Goal: Task Accomplishment & Management: Use online tool/utility

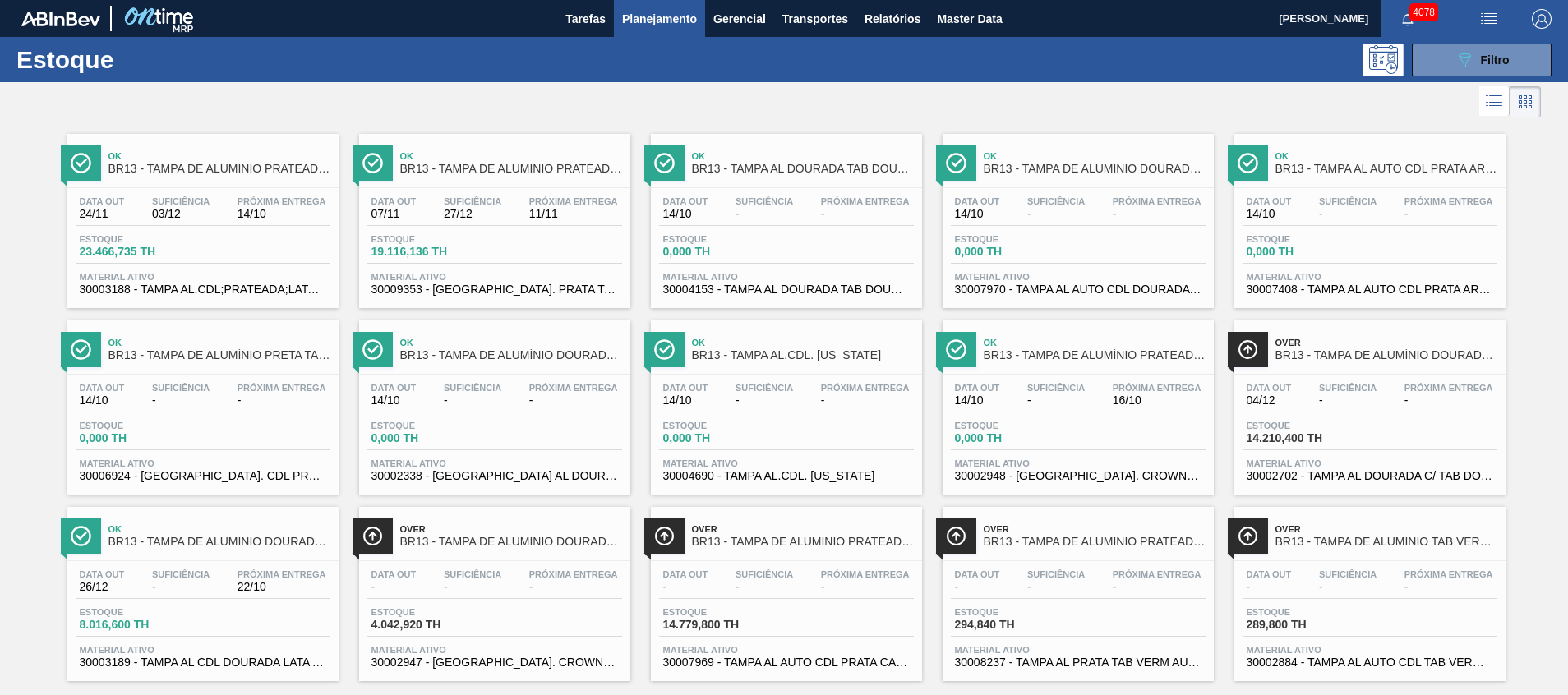
scroll to position [27, 0]
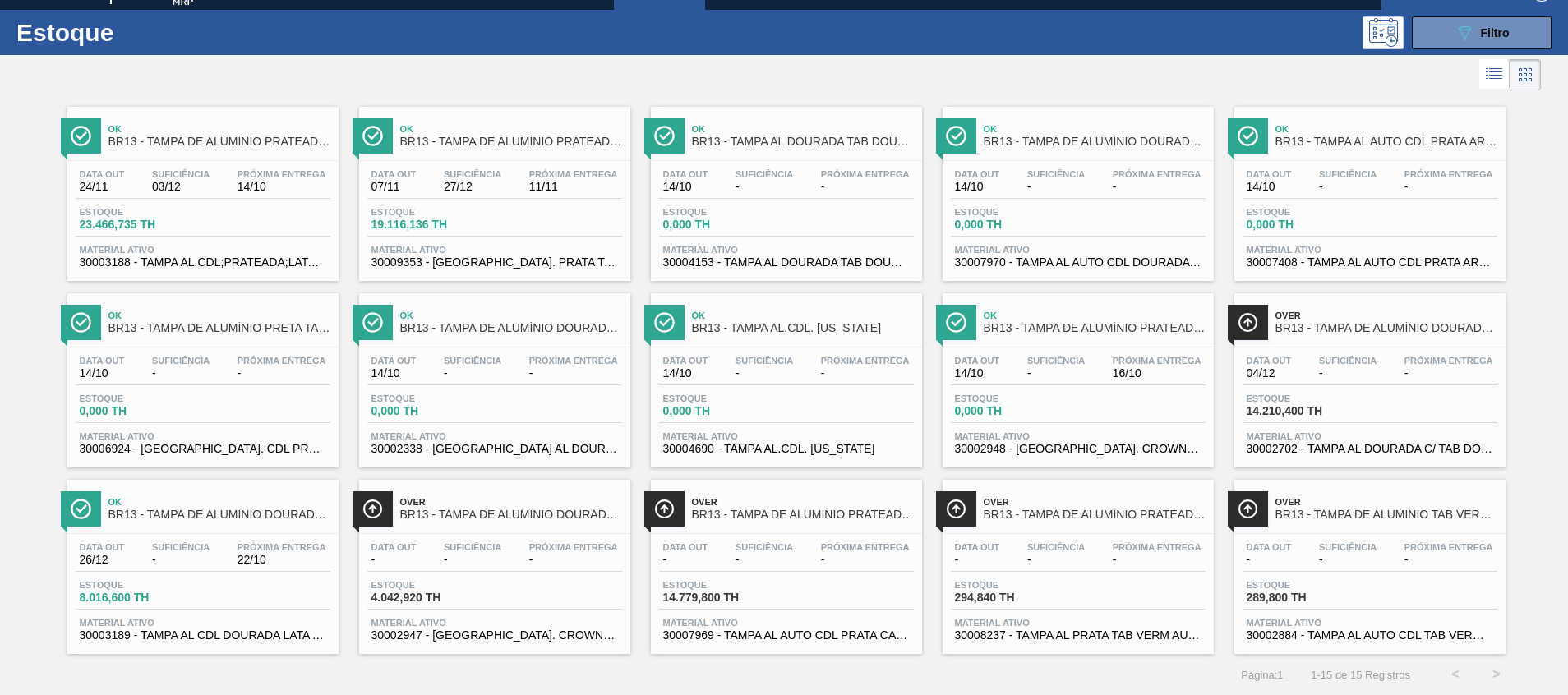
click at [518, 630] on span "30002947 - [GEOGRAPHIC_DATA]. CROWN; DOURADA; ISE" at bounding box center [494, 636] width 246 height 12
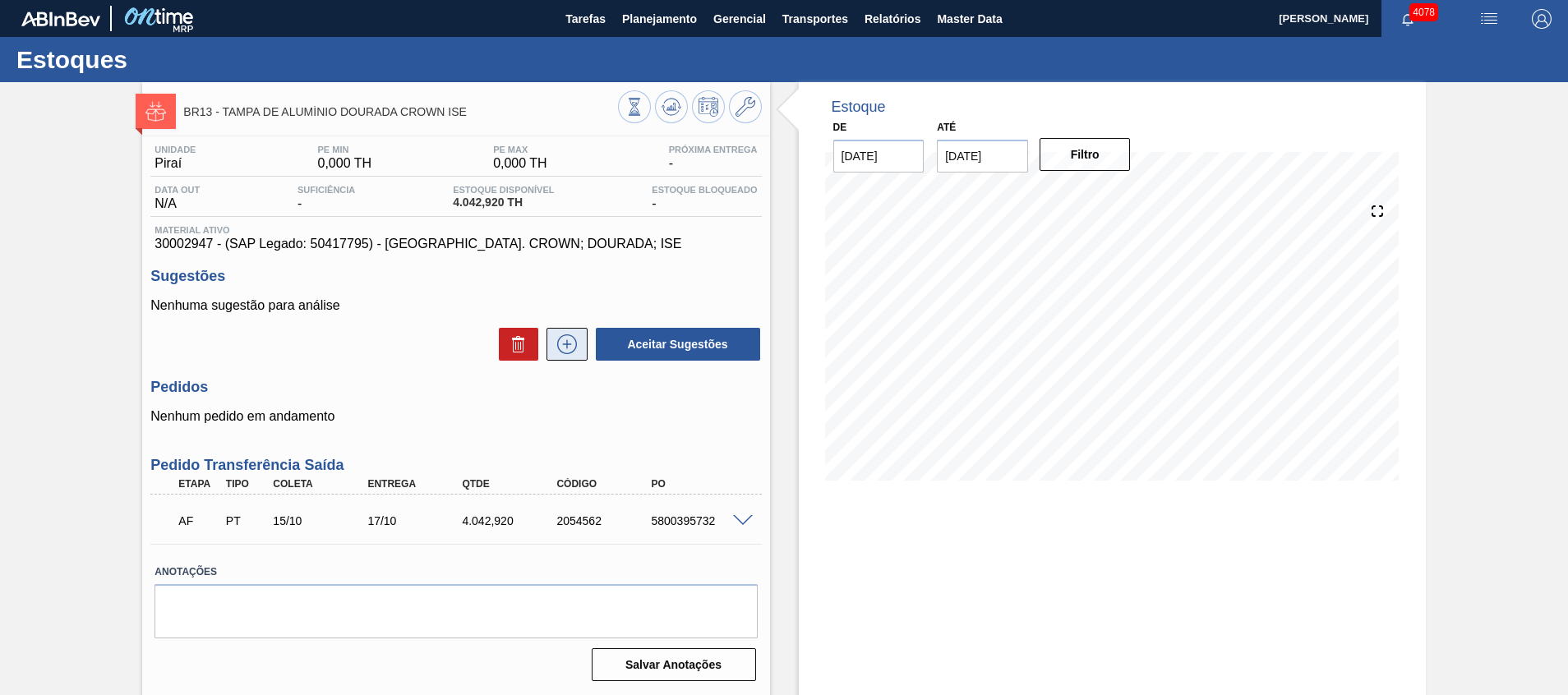
click at [557, 350] on icon at bounding box center [567, 344] width 26 height 20
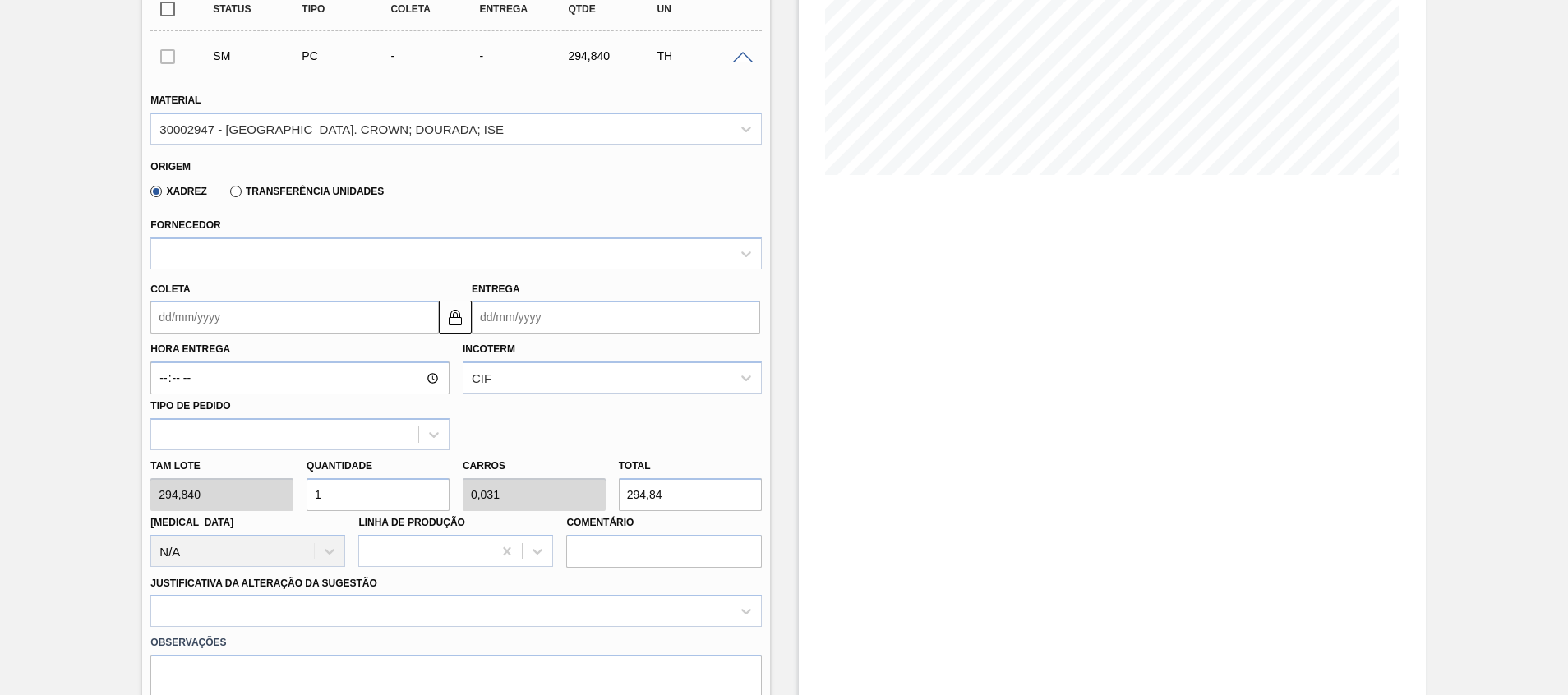
scroll to position [493, 0]
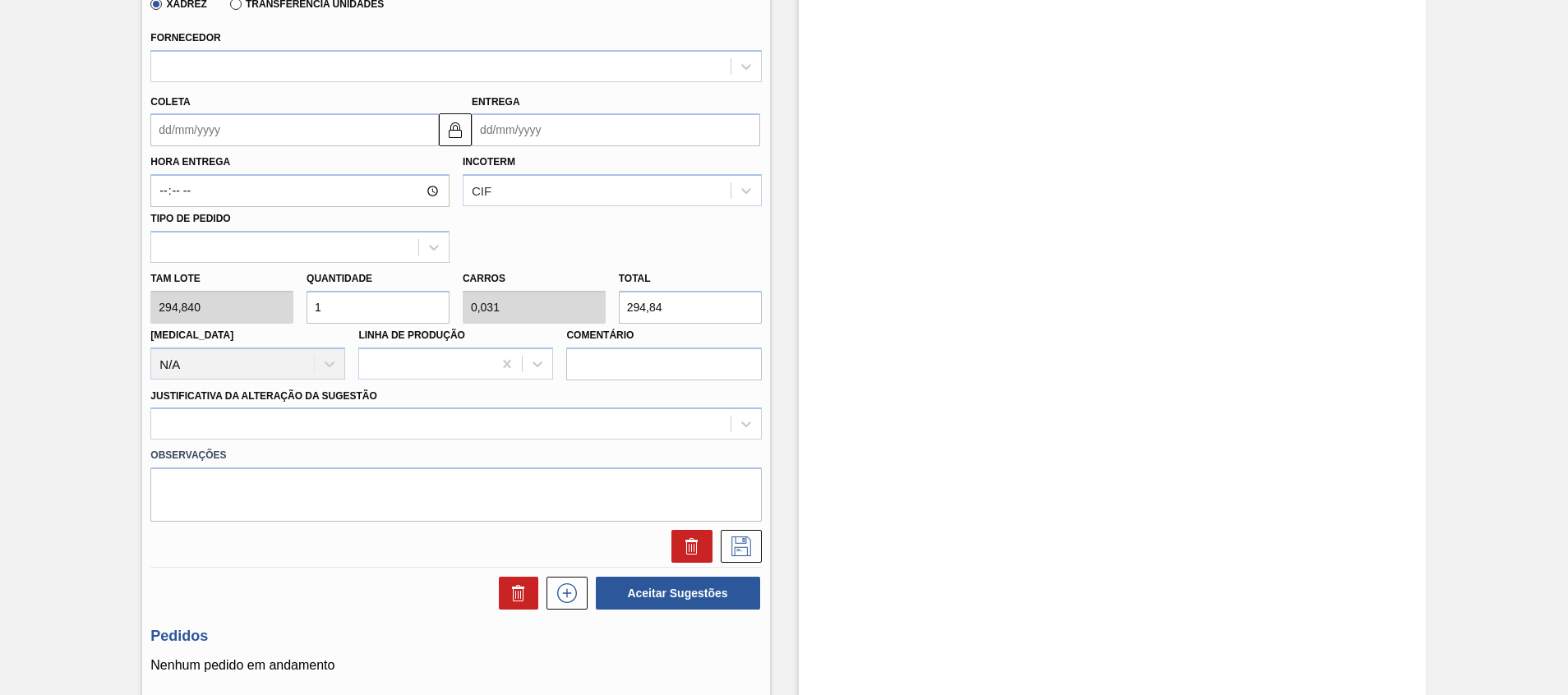
click at [180, 302] on div "Tam lote 294,840 Quantidade 1 Carros 0,031 Total 294,84 [MEDICAL_DATA] N/A Linh…" at bounding box center [455, 321] width 623 height 117
type input "2"
type input "0,063"
type input "589,68"
click at [427, 308] on input "2" at bounding box center [378, 307] width 143 height 33
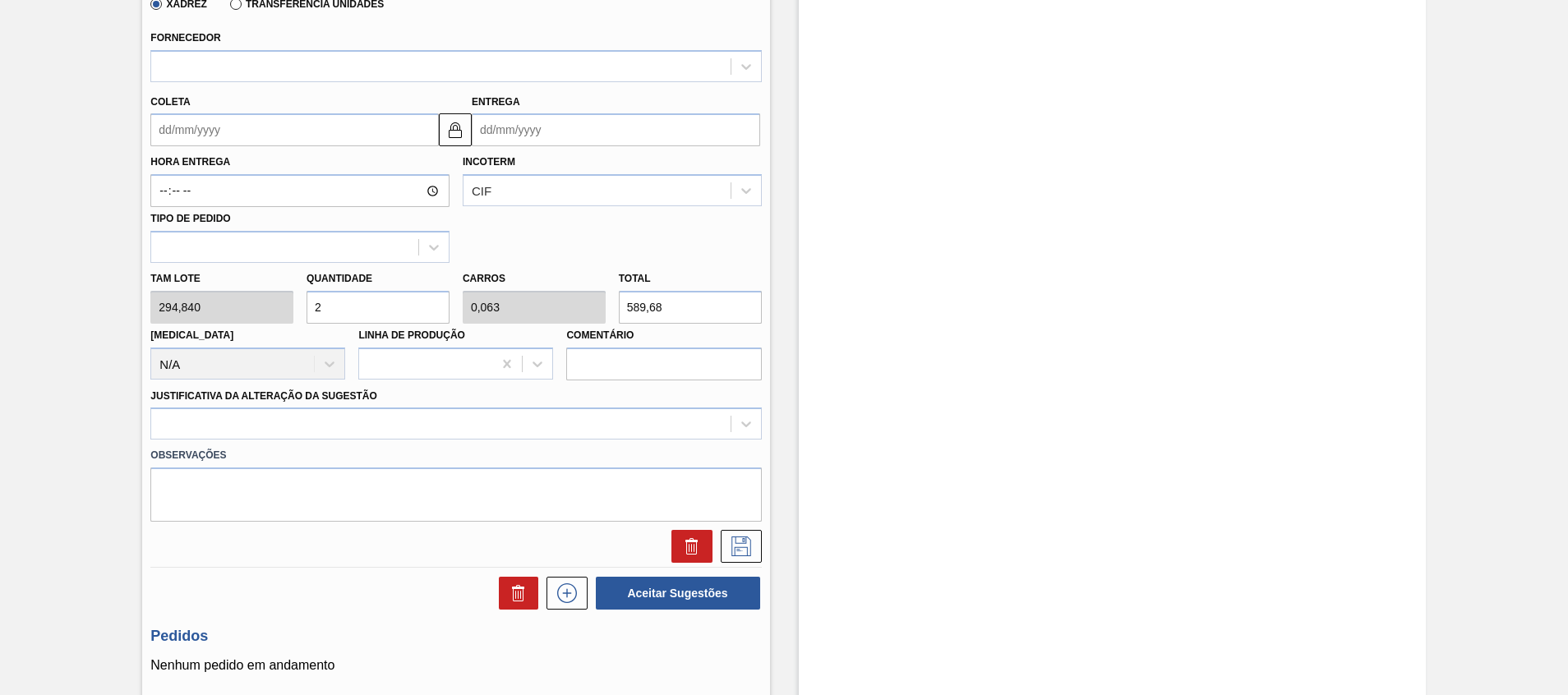
drag, startPoint x: 688, startPoint y: 306, endPoint x: 359, endPoint y: 304, distance: 329.0
click at [373, 304] on div "Tam lote 294,840 Quantidade 2 Carros 0,063 Total 589,68 [MEDICAL_DATA] N/A Linh…" at bounding box center [455, 321] width 623 height 117
type input "0,003"
type input "0"
type input "1"
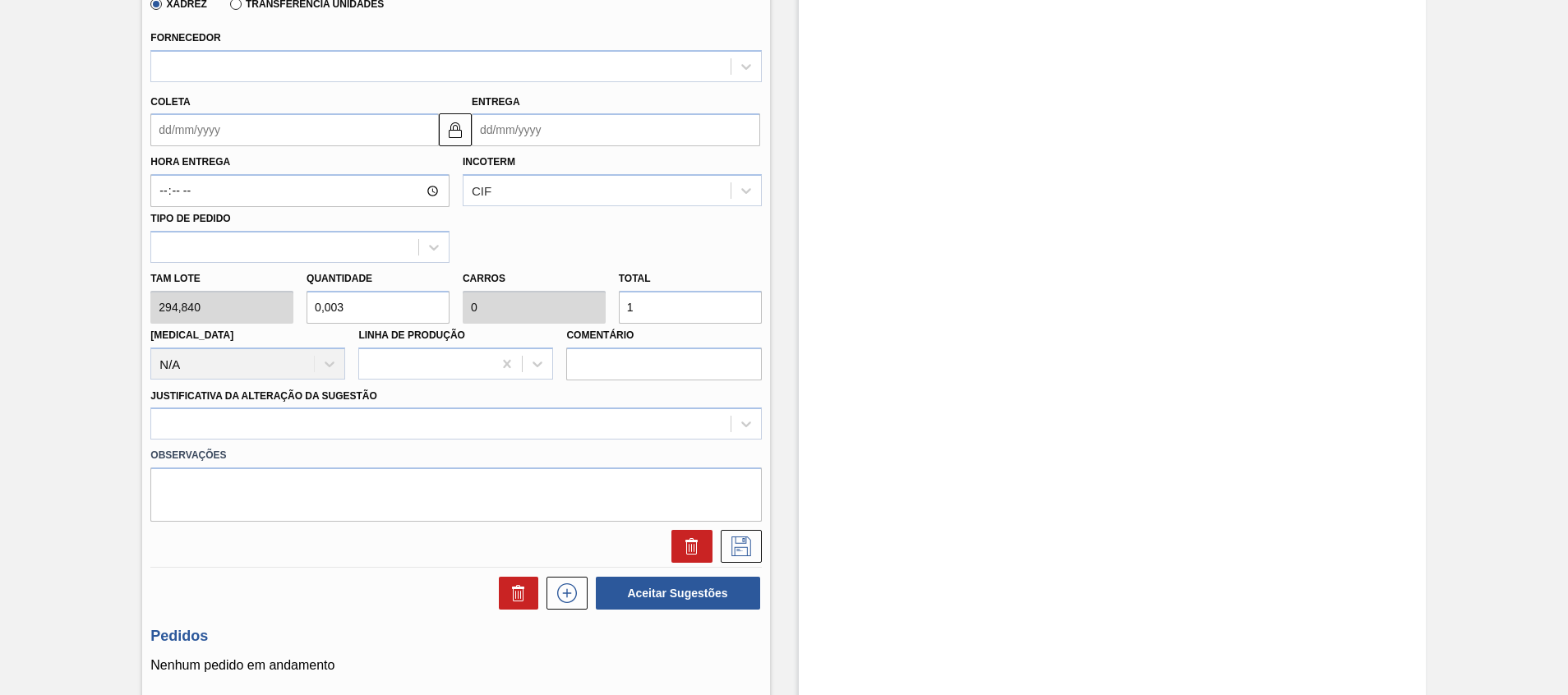
type input "0"
paste input "1.815"
type input "6,156"
type input "0,192"
type input "1.815"
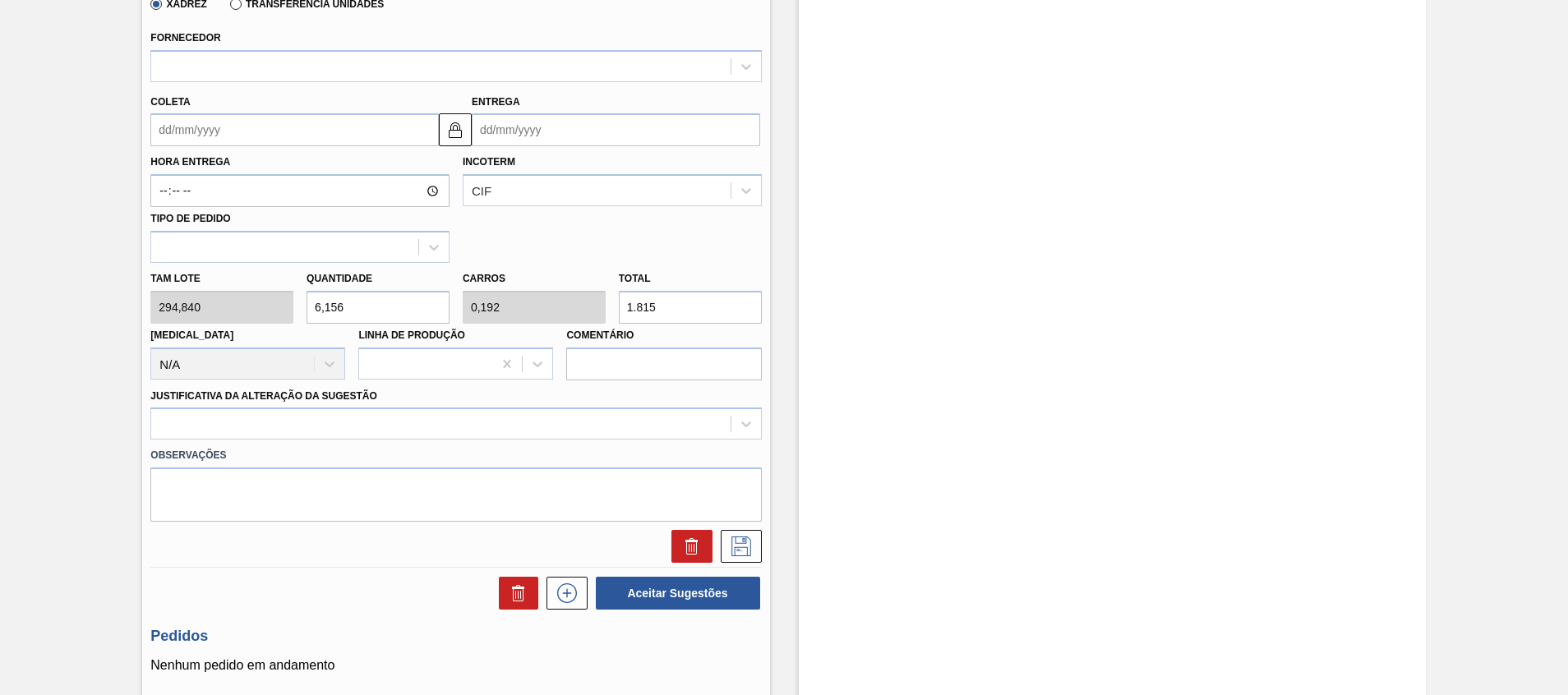
drag, startPoint x: 345, startPoint y: 308, endPoint x: 188, endPoint y: 323, distance: 157.7
click at [191, 323] on div "Tam lote 294,840 Quantidade 6,156 Carros 0,192 Total 1.815 [MEDICAL_DATA] N/A L…" at bounding box center [455, 321] width 623 height 117
type input "7"
type input "0,219"
type input "2.063,88"
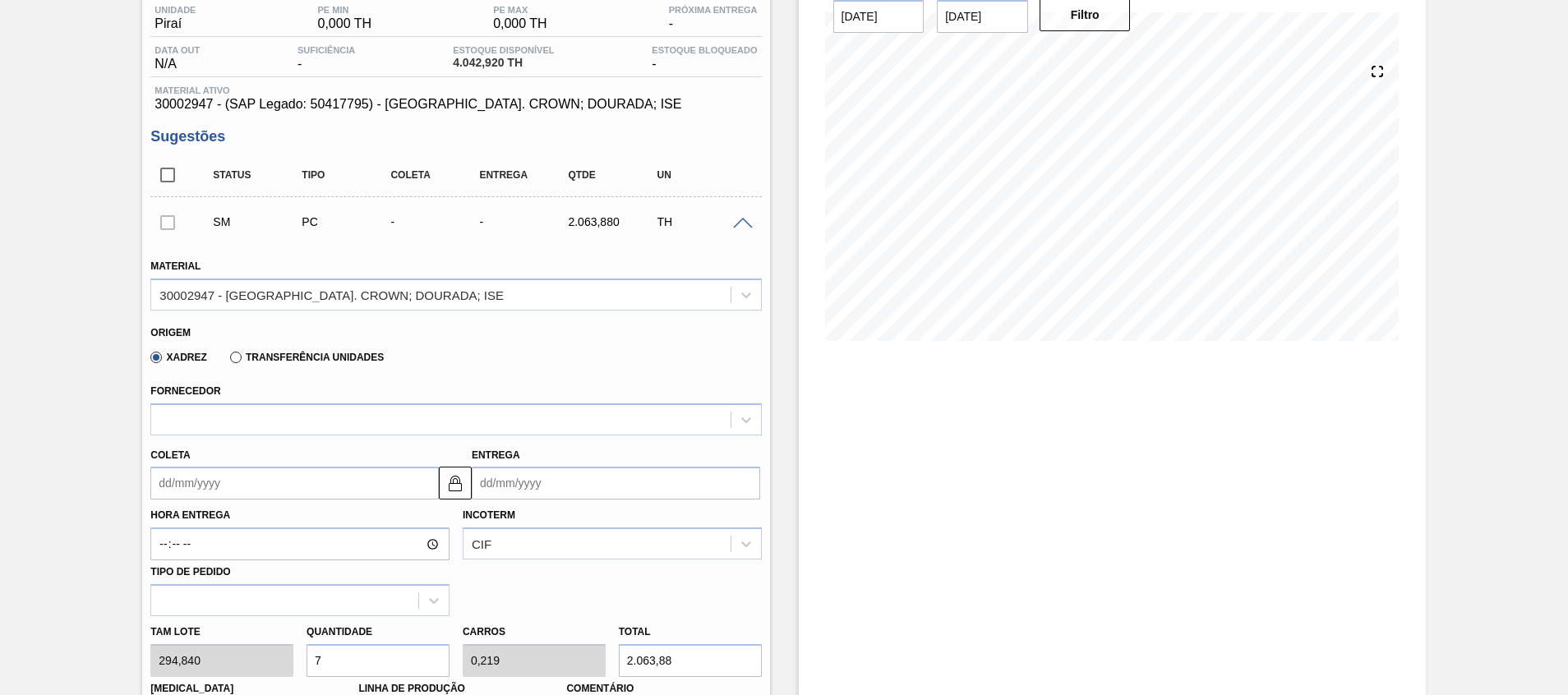
scroll to position [124, 0]
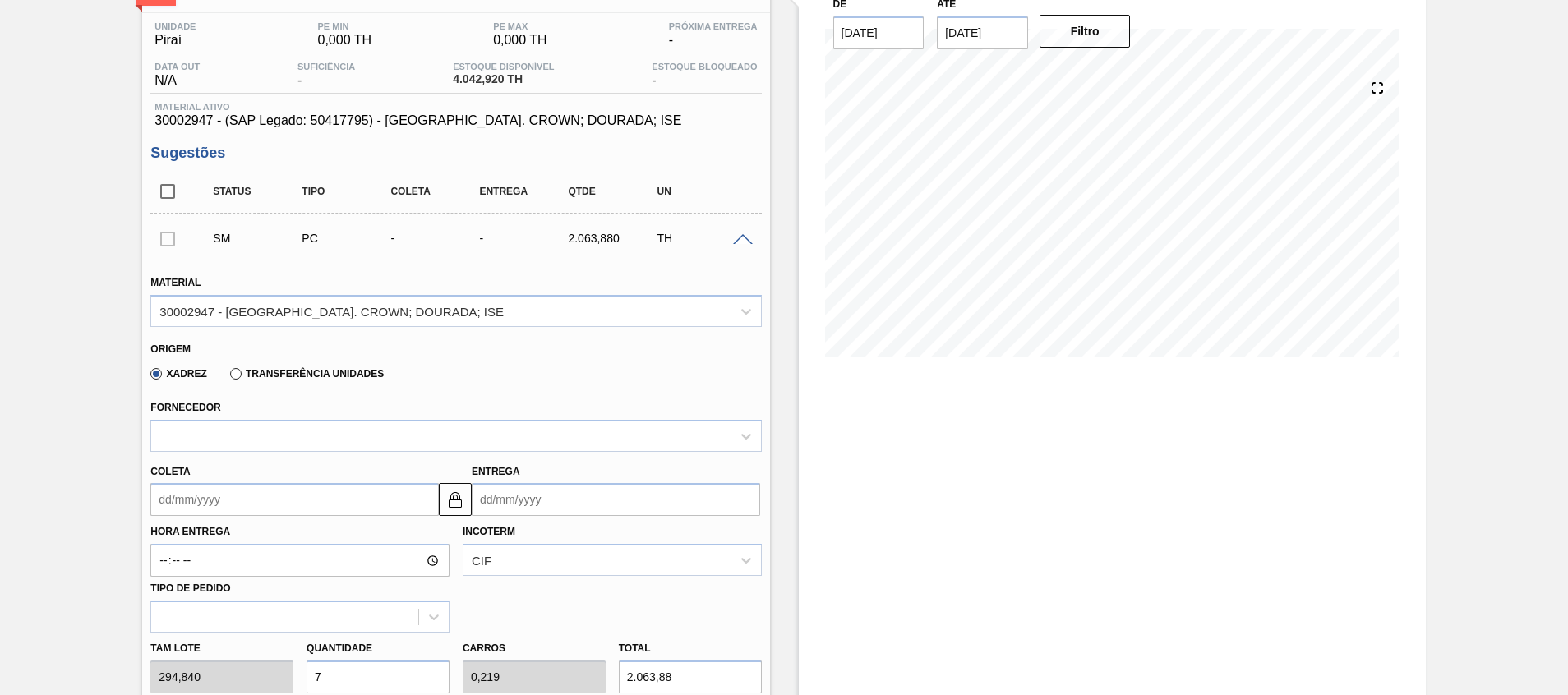
type input "7"
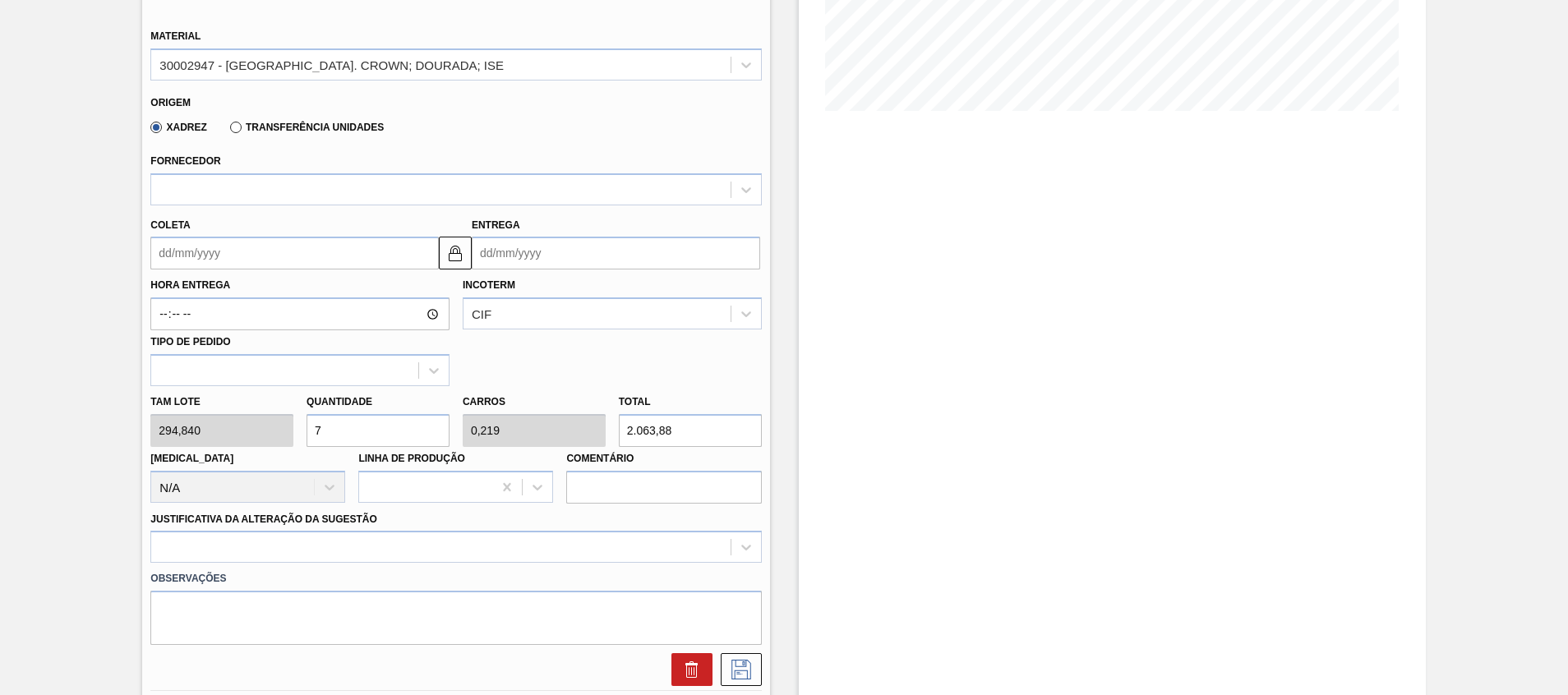
scroll to position [0, 0]
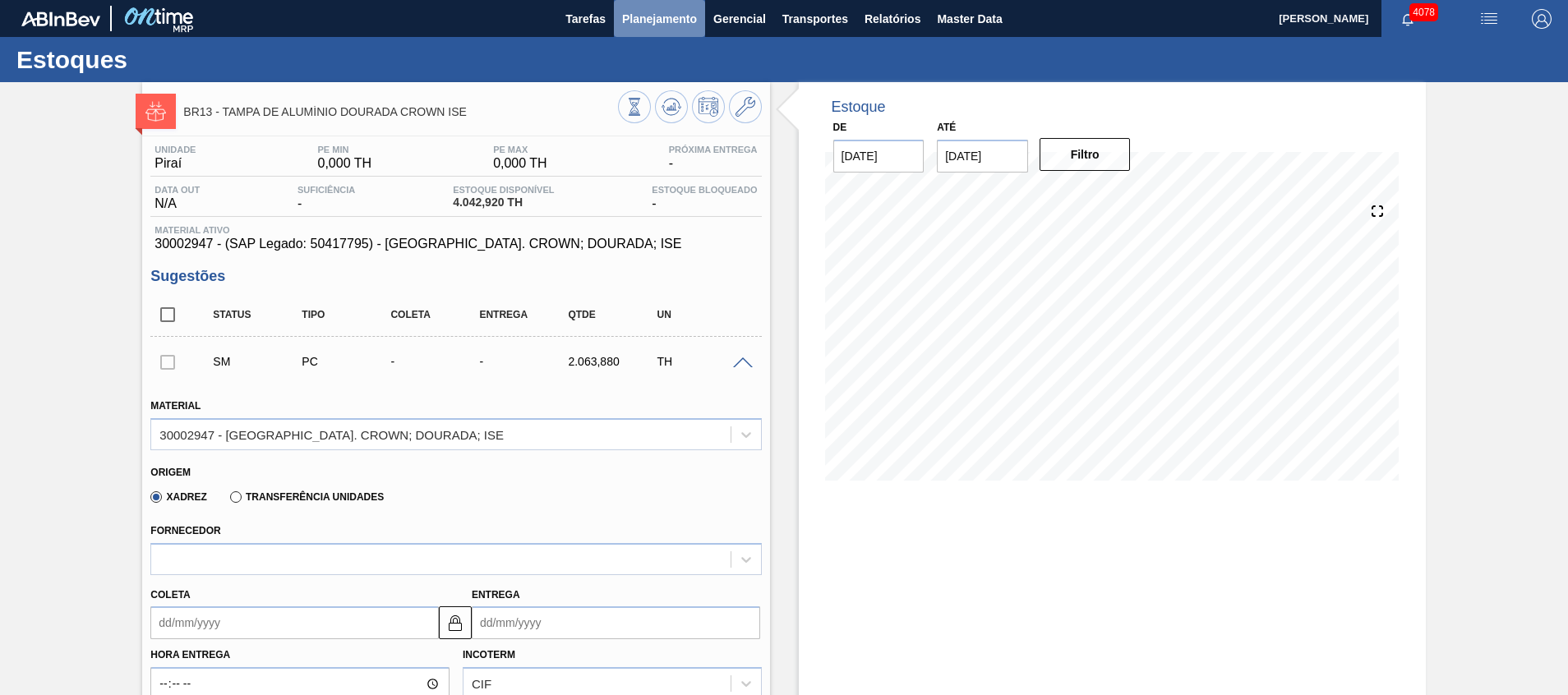
click at [644, 28] on span "Planejamento" at bounding box center [660, 19] width 74 height 20
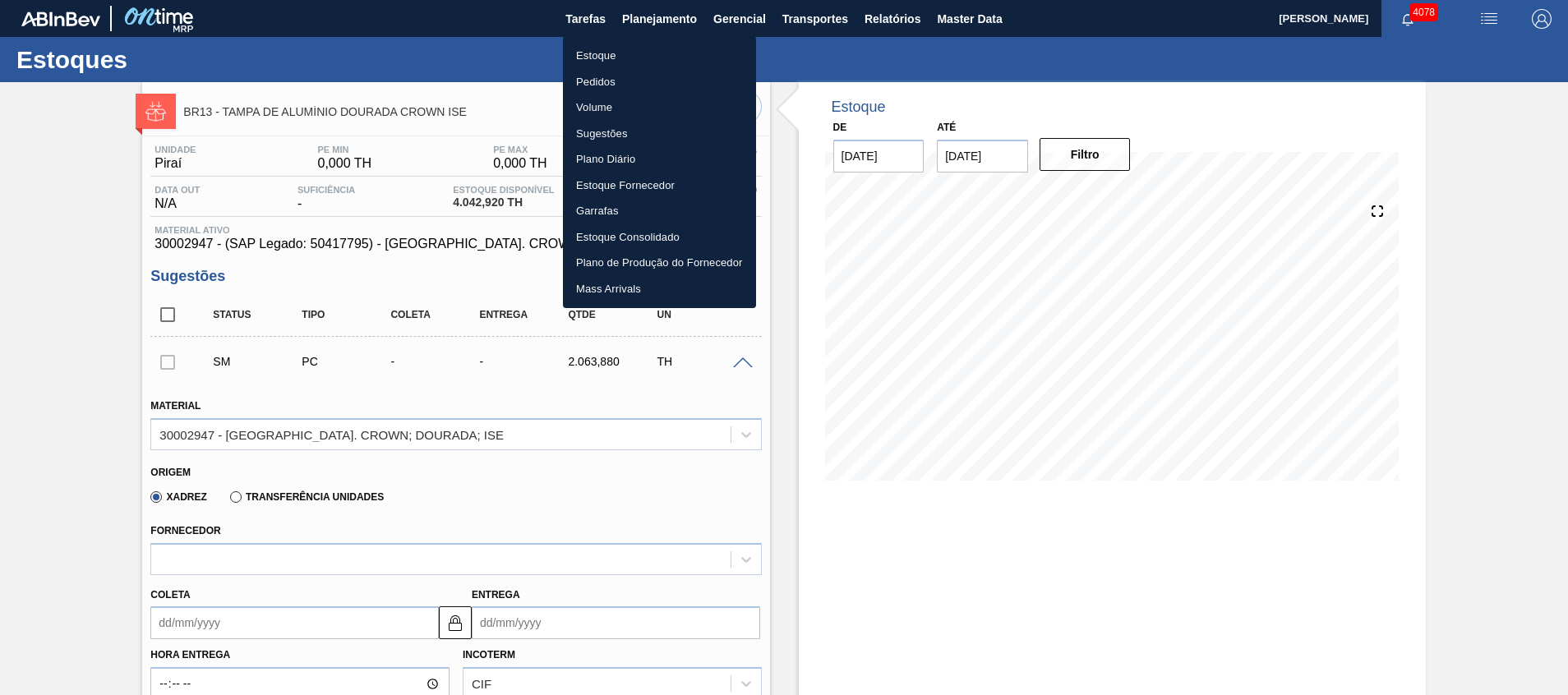
click at [621, 69] on li "Pedidos" at bounding box center [660, 82] width 193 height 26
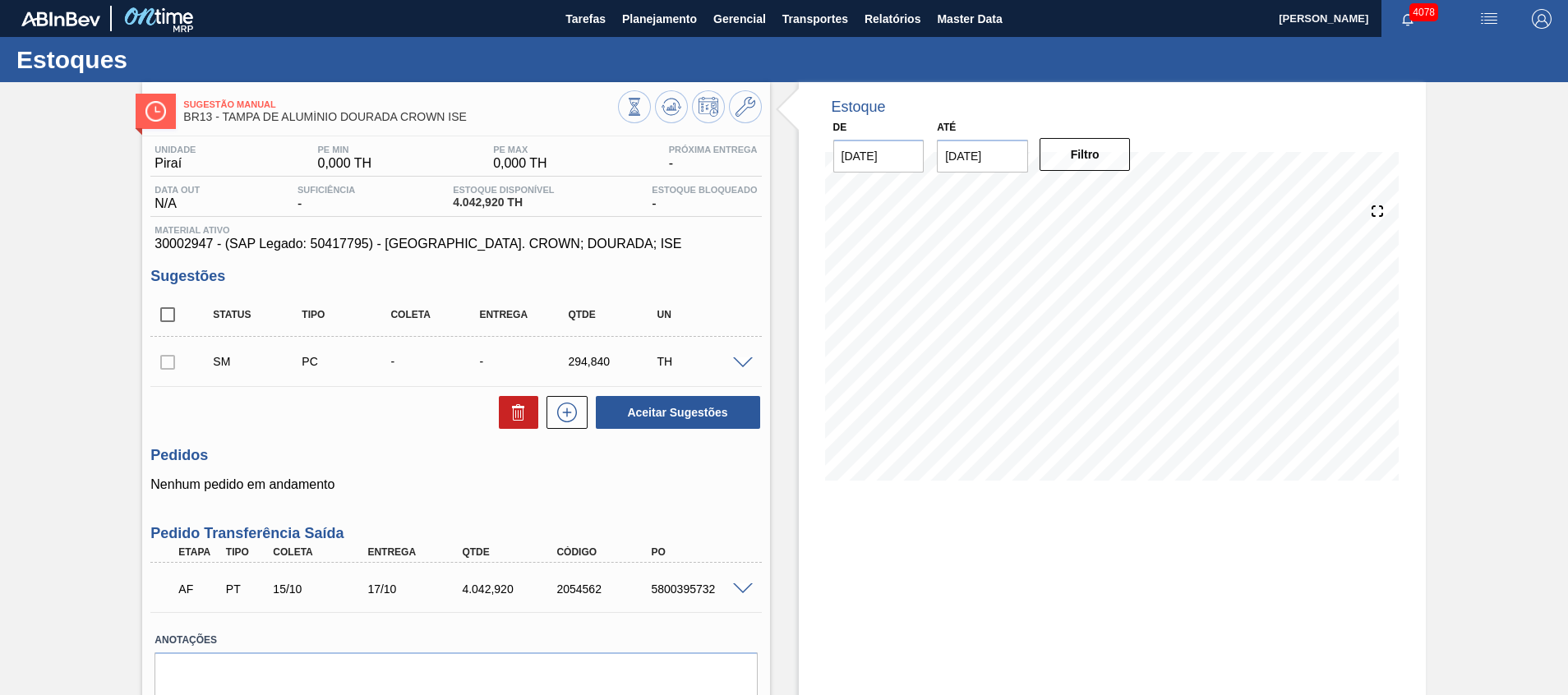
click at [746, 363] on span at bounding box center [742, 363] width 20 height 12
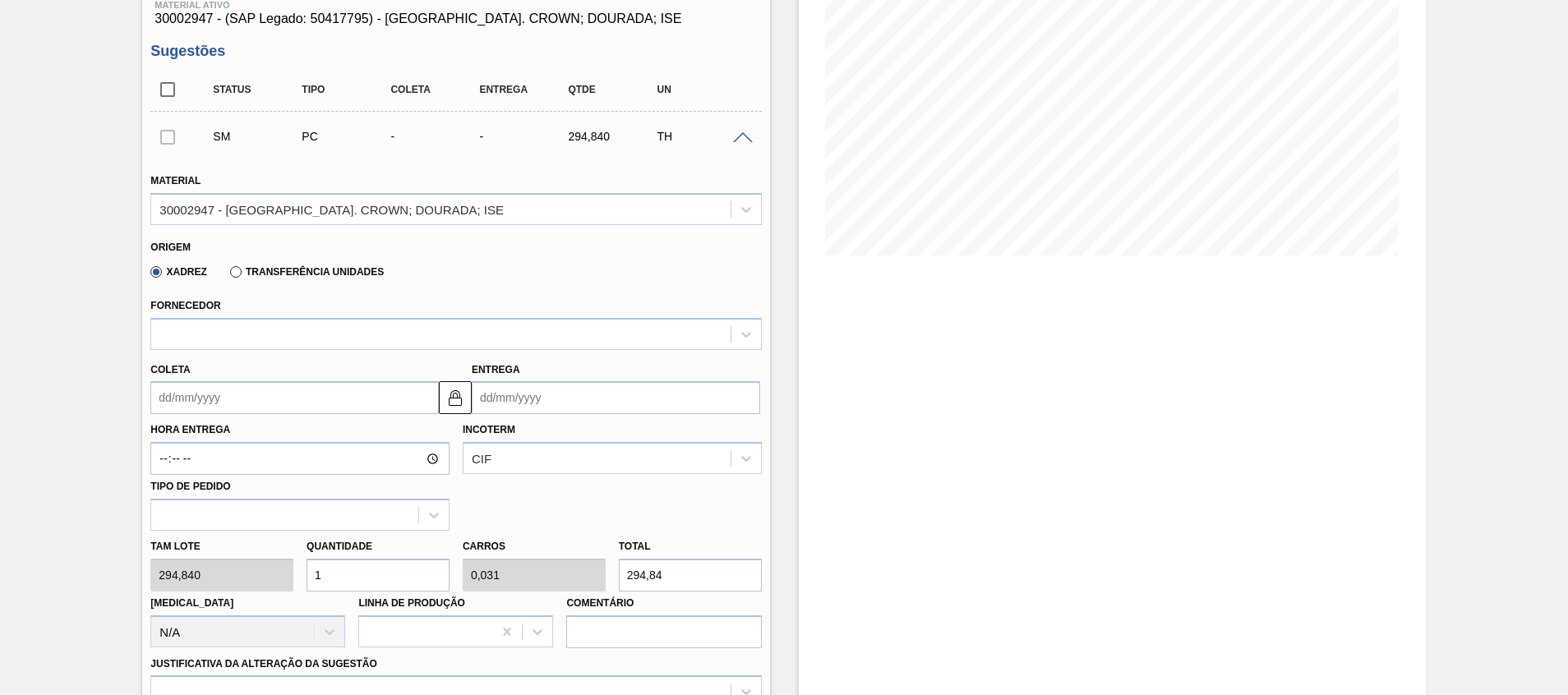
scroll to position [493, 0]
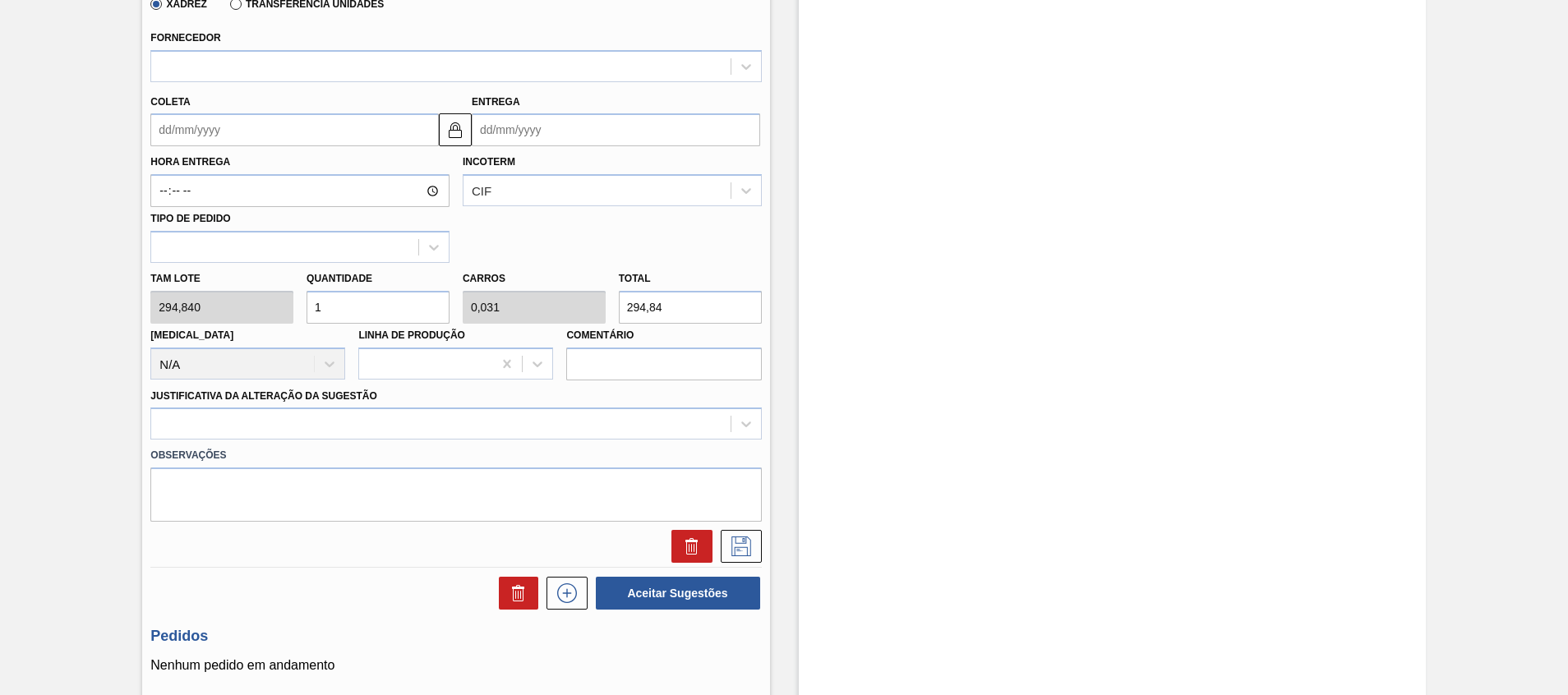
click at [377, 283] on div "Quantidade 1" at bounding box center [378, 295] width 143 height 57
drag, startPoint x: 365, startPoint y: 308, endPoint x: 154, endPoint y: 350, distance: 215.1
click at [163, 350] on div "Tam lote 294,840 Quantidade 1 Carros 0,031 Total 294,84 [MEDICAL_DATA] N/A Linh…" at bounding box center [455, 321] width 623 height 117
type input "7"
type input "0,219"
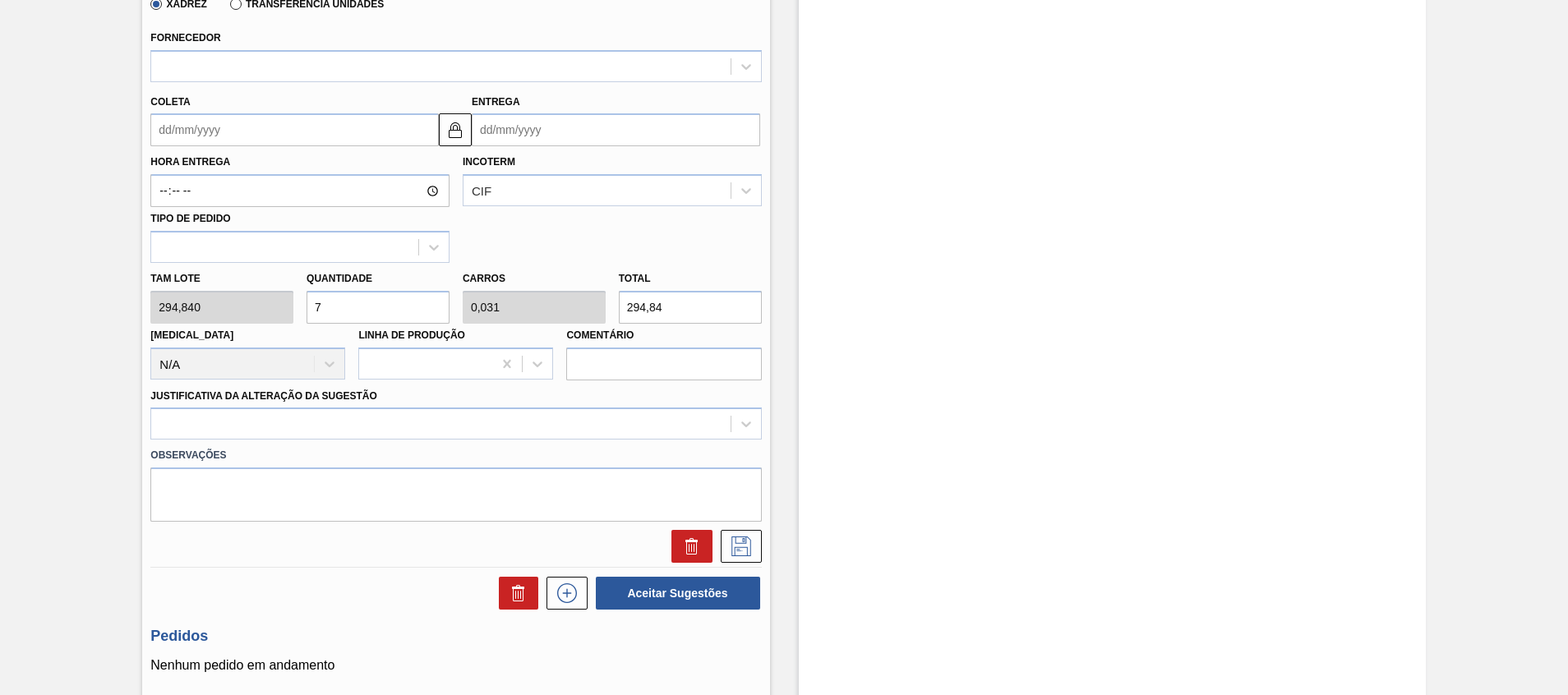
type input "2.063,88"
type input "7"
drag, startPoint x: 495, startPoint y: 289, endPoint x: 504, endPoint y: 300, distance: 14.2
click at [495, 288] on div "Carros 0,219" at bounding box center [534, 295] width 143 height 57
drag, startPoint x: 691, startPoint y: 315, endPoint x: 395, endPoint y: 317, distance: 296.0
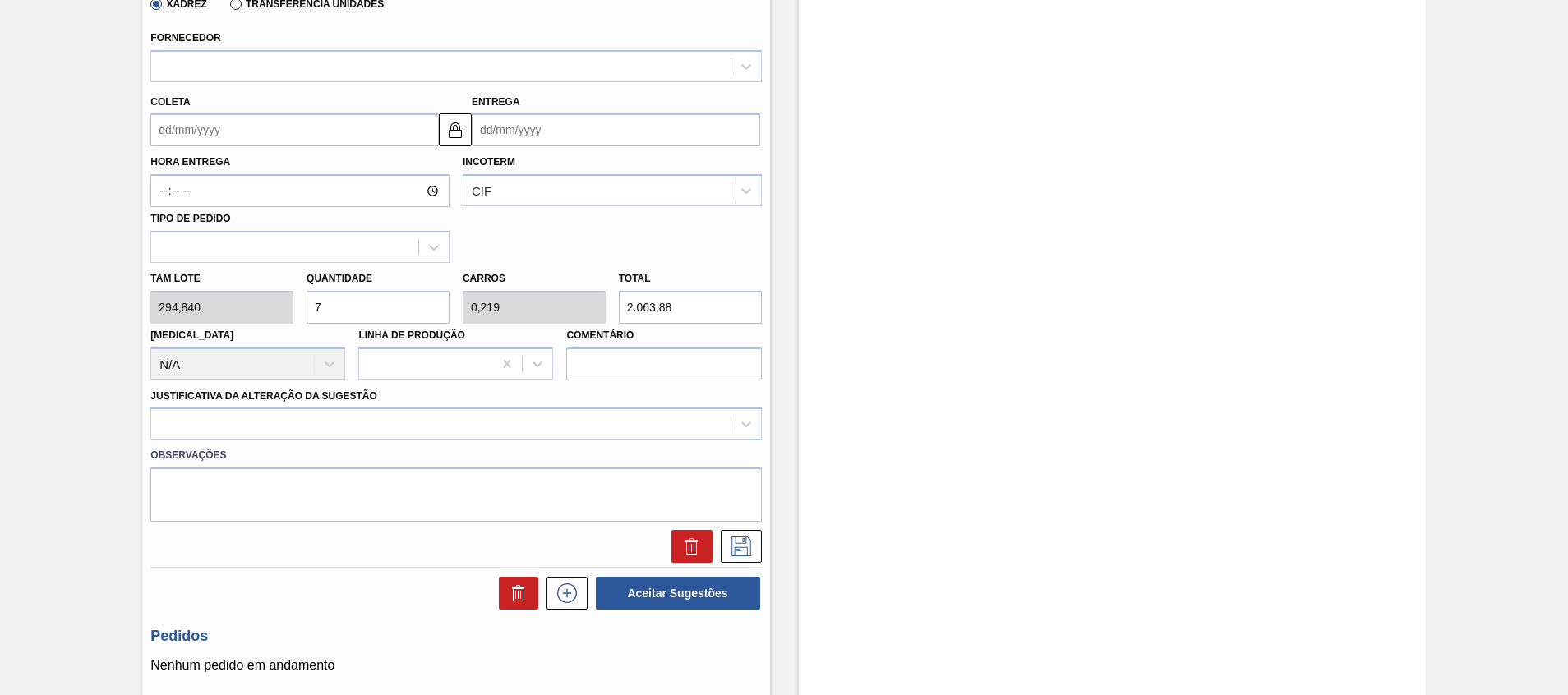
click at [403, 317] on div "Tam lote 294,840 Quantidade 7 Carros 0,219 Total 2.063,88 [MEDICAL_DATA] N/A Li…" at bounding box center [455, 321] width 623 height 117
click at [1244, 367] on div "Estoque De [DATE] Até [DATE] Filtro" at bounding box center [1112, 267] width 627 height 1356
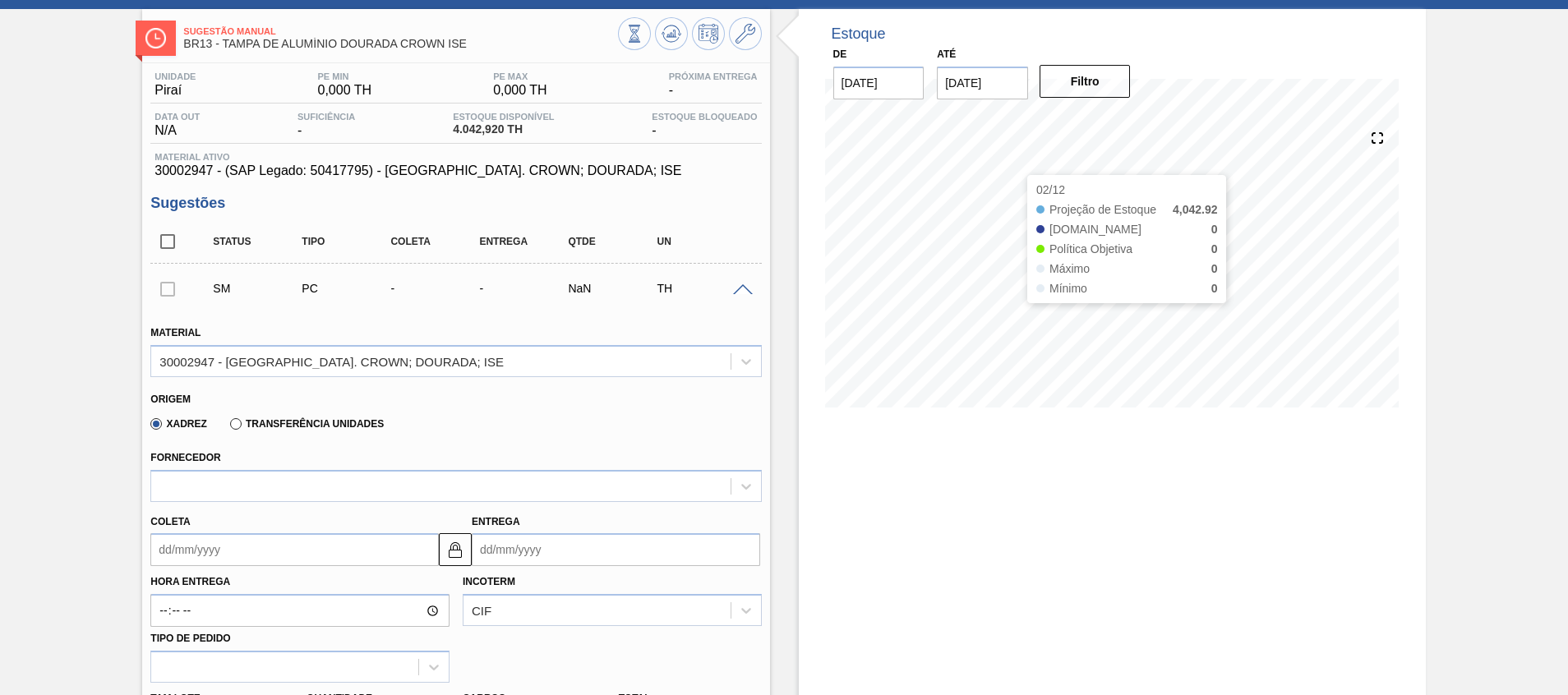
scroll to position [0, 0]
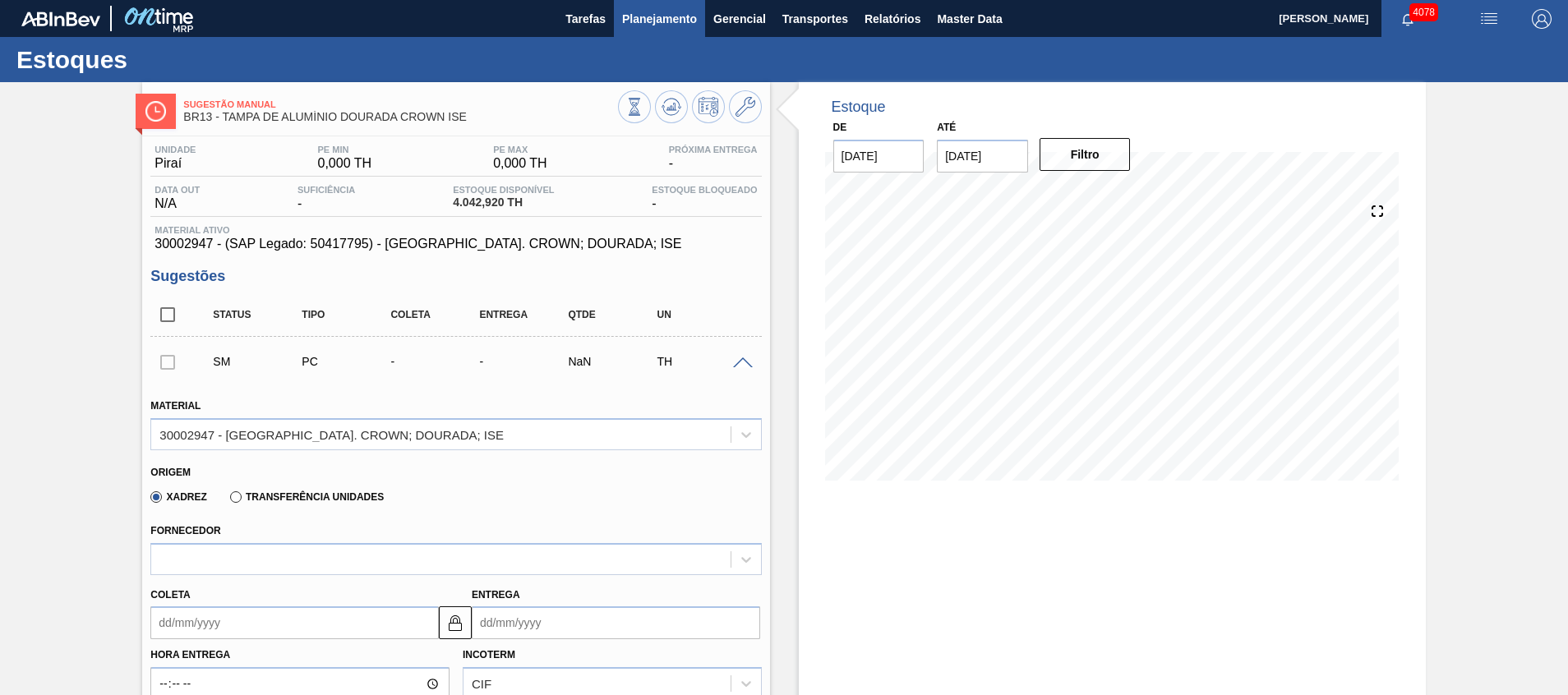
click at [672, 28] on span "Planejamento" at bounding box center [660, 19] width 74 height 20
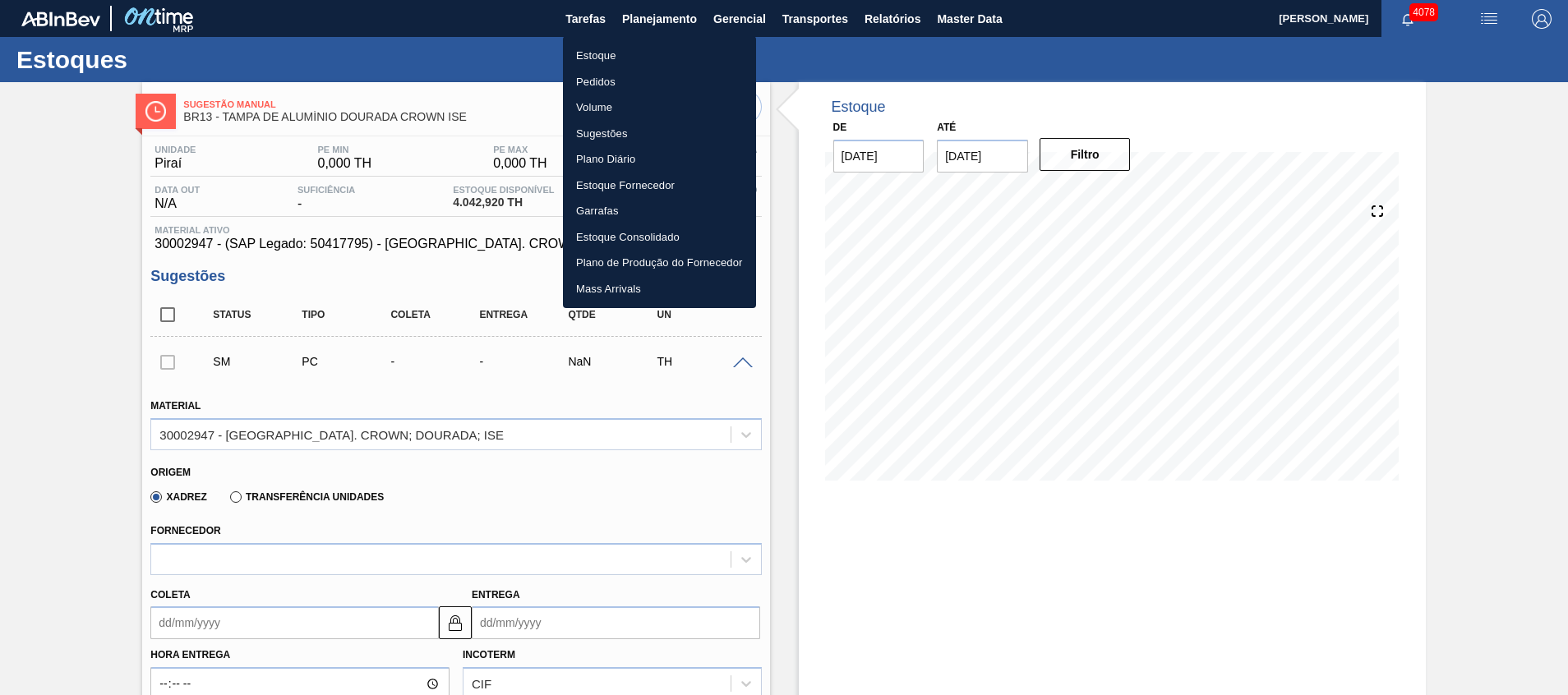
click at [633, 74] on li "Pedidos" at bounding box center [660, 82] width 193 height 26
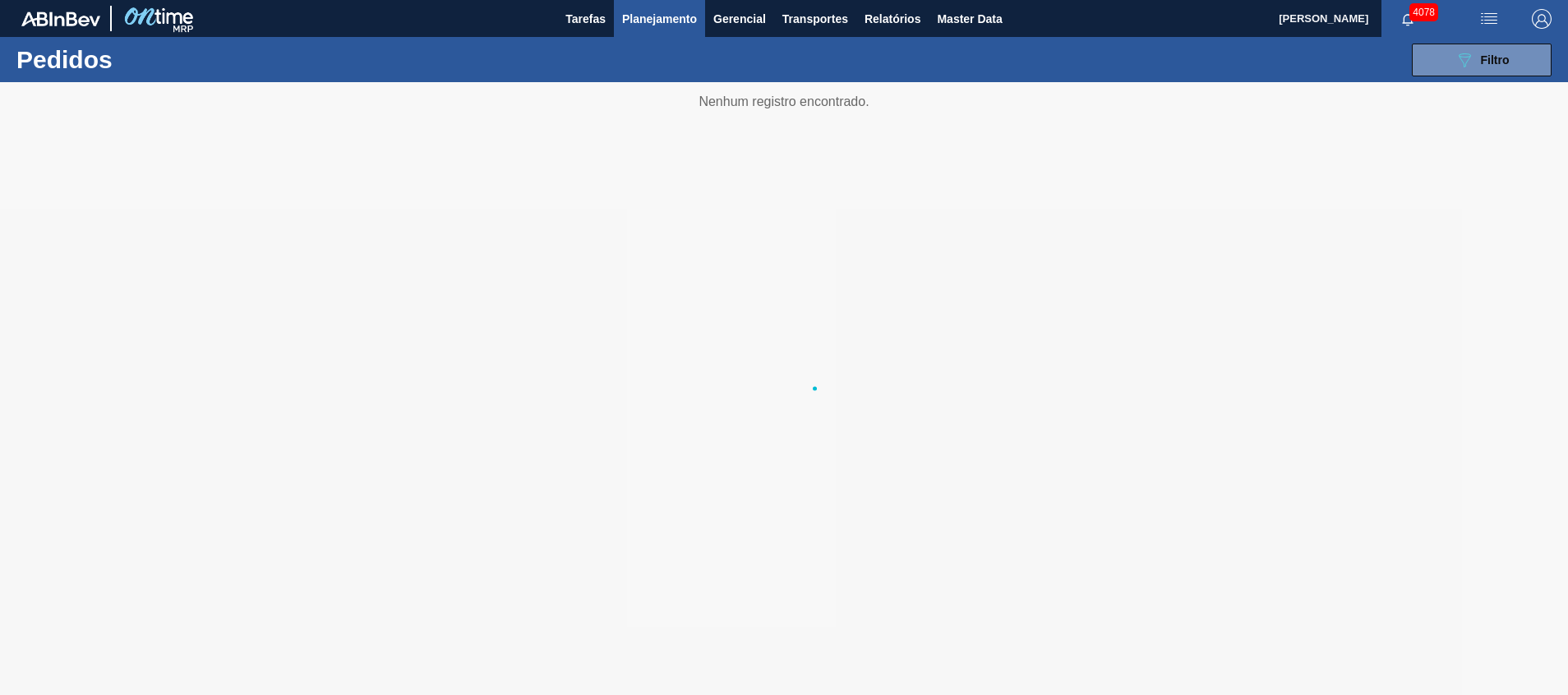
click at [444, 120] on div at bounding box center [784, 388] width 1568 height 613
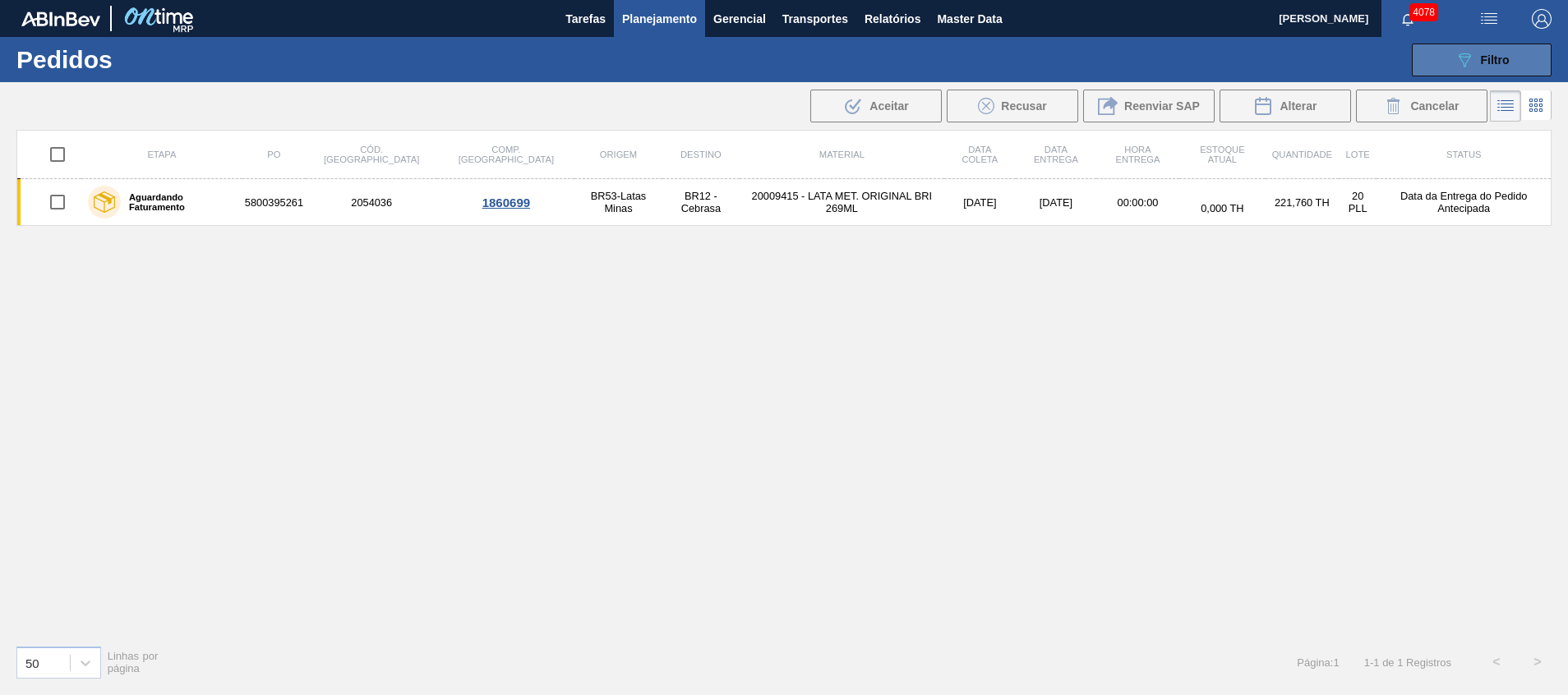
click at [1446, 65] on button "089F7B8B-B2A5-4AFE-B5C0-19BA573D28AC Filtro" at bounding box center [1482, 59] width 139 height 33
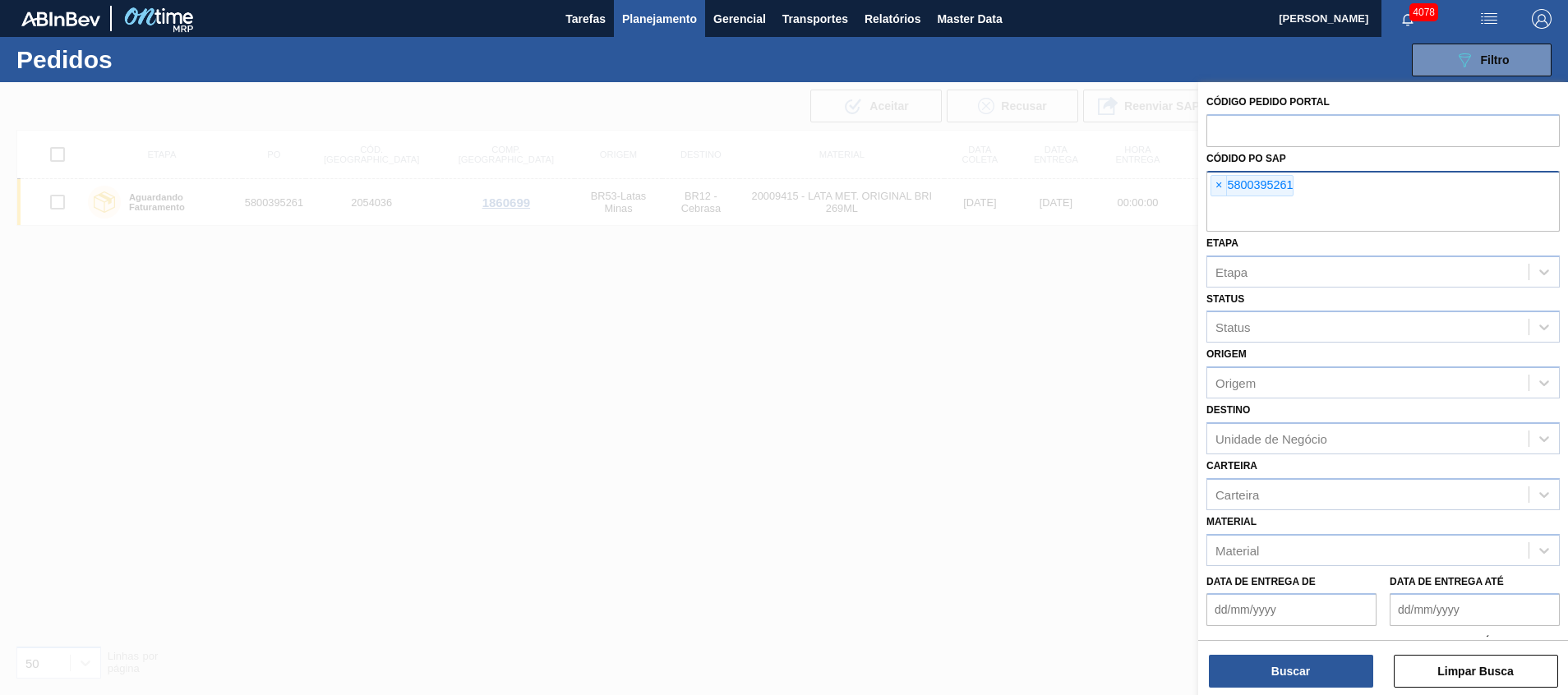
click at [1344, 181] on div "× 5800395261" at bounding box center [1382, 201] width 353 height 60
click at [1383, 216] on input "text" at bounding box center [1382, 216] width 353 height 32
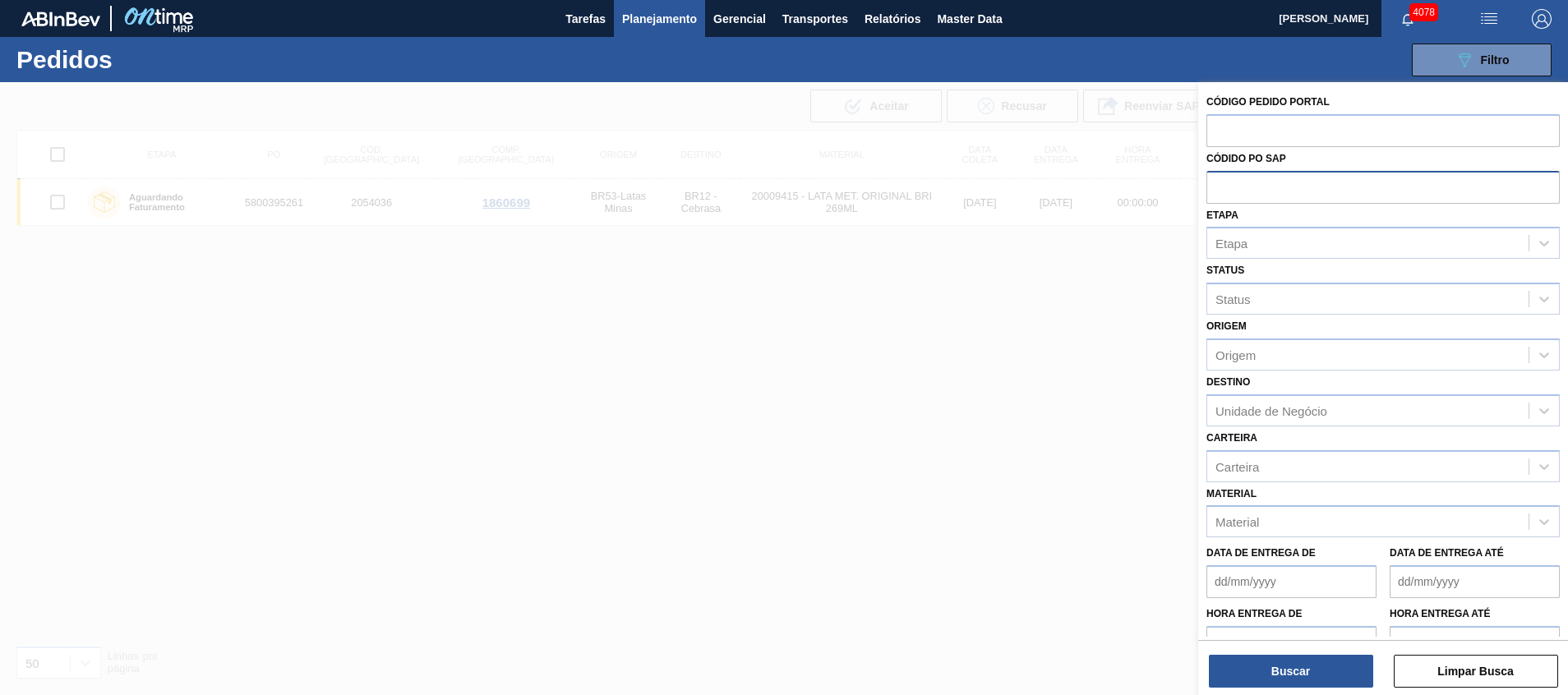
paste input "5800395501"
type input "5800395501"
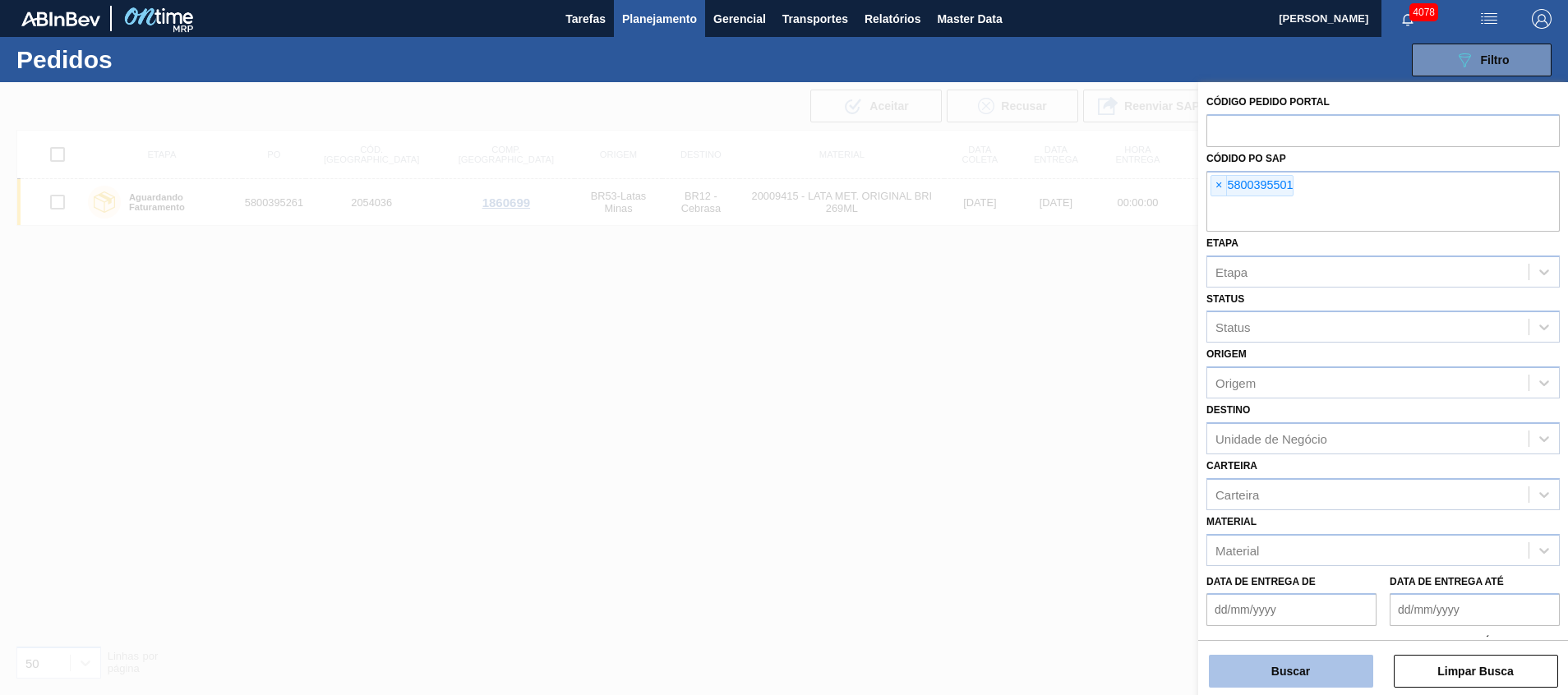
click at [1277, 681] on button "Buscar" at bounding box center [1290, 671] width 164 height 33
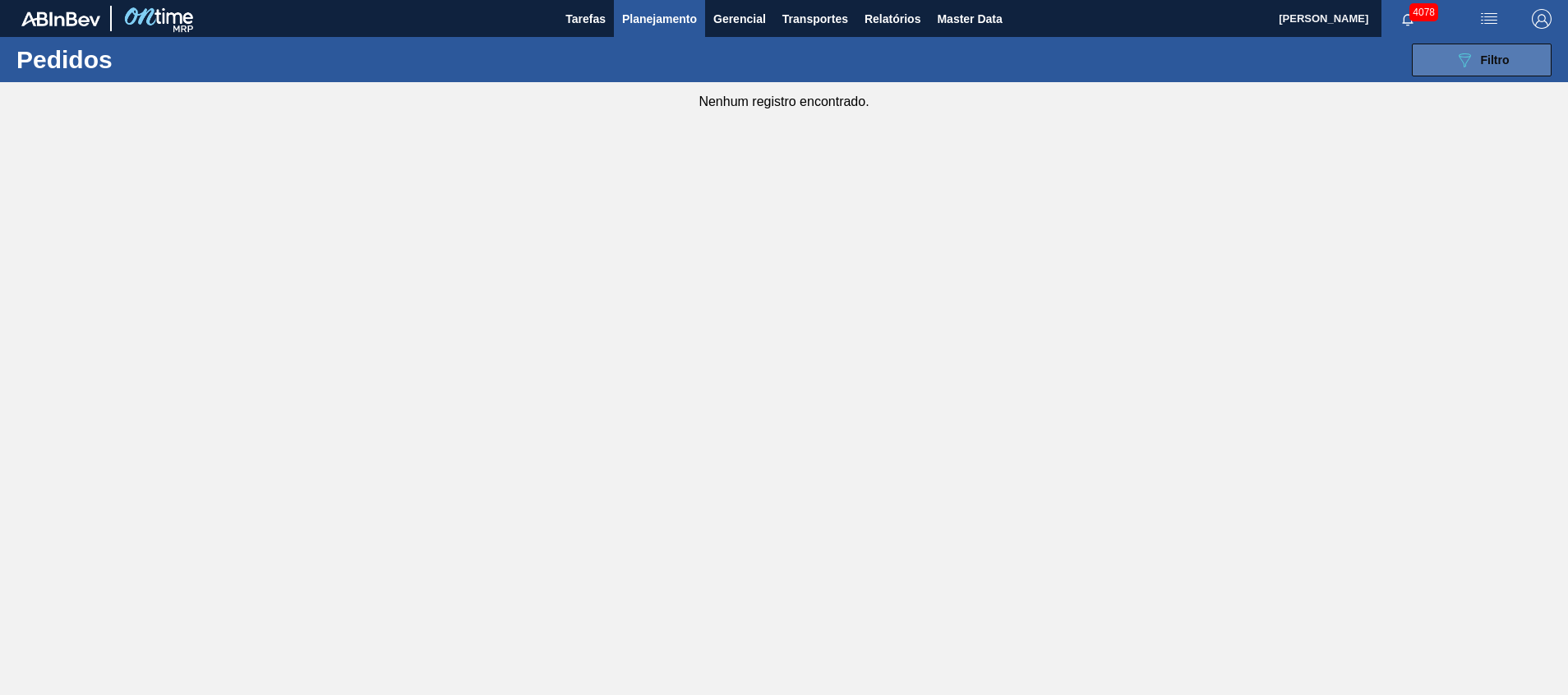
click at [1465, 51] on icon "089F7B8B-B2A5-4AFE-B5C0-19BA573D28AC" at bounding box center [1464, 59] width 20 height 20
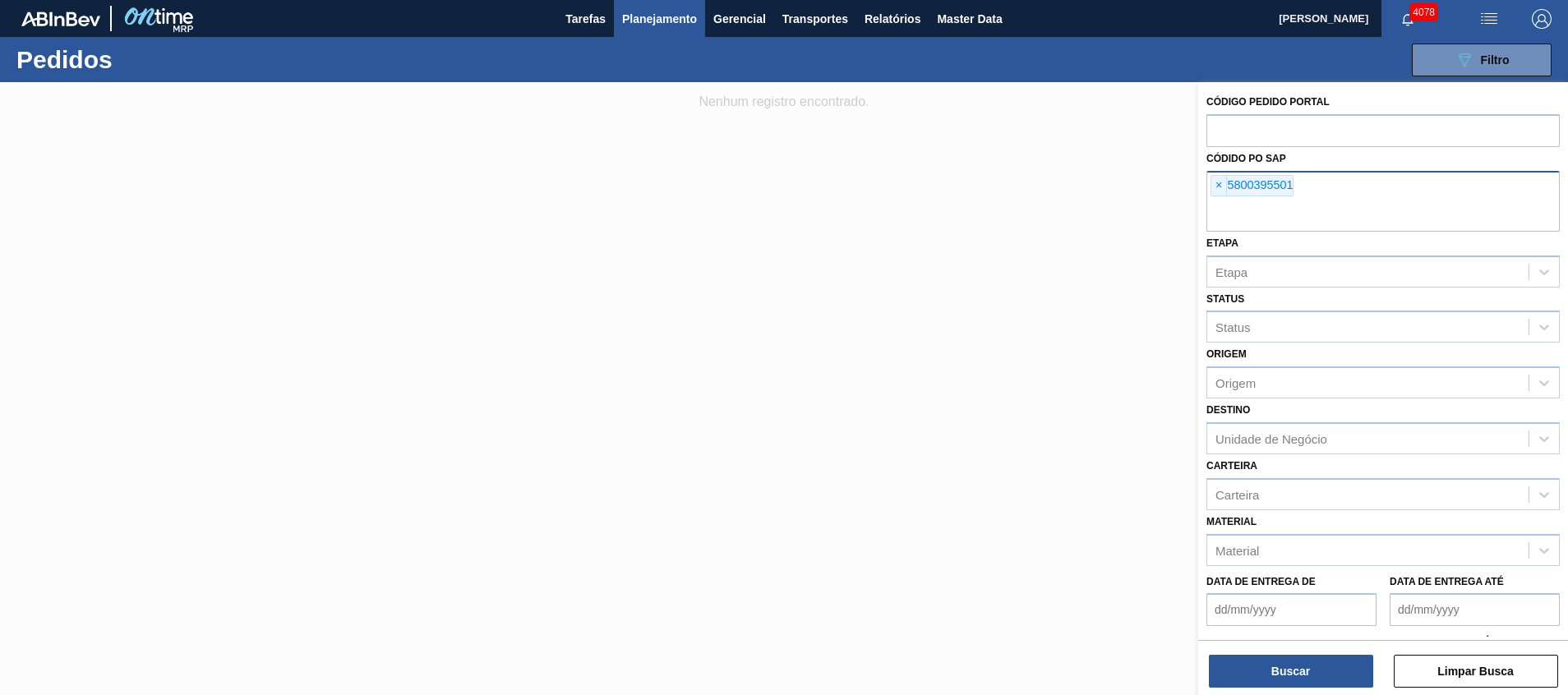
drag, startPoint x: 1325, startPoint y: 190, endPoint x: 1319, endPoint y: 207, distance: 18.0
click at [1325, 191] on div "× 5800395501" at bounding box center [1382, 201] width 353 height 60
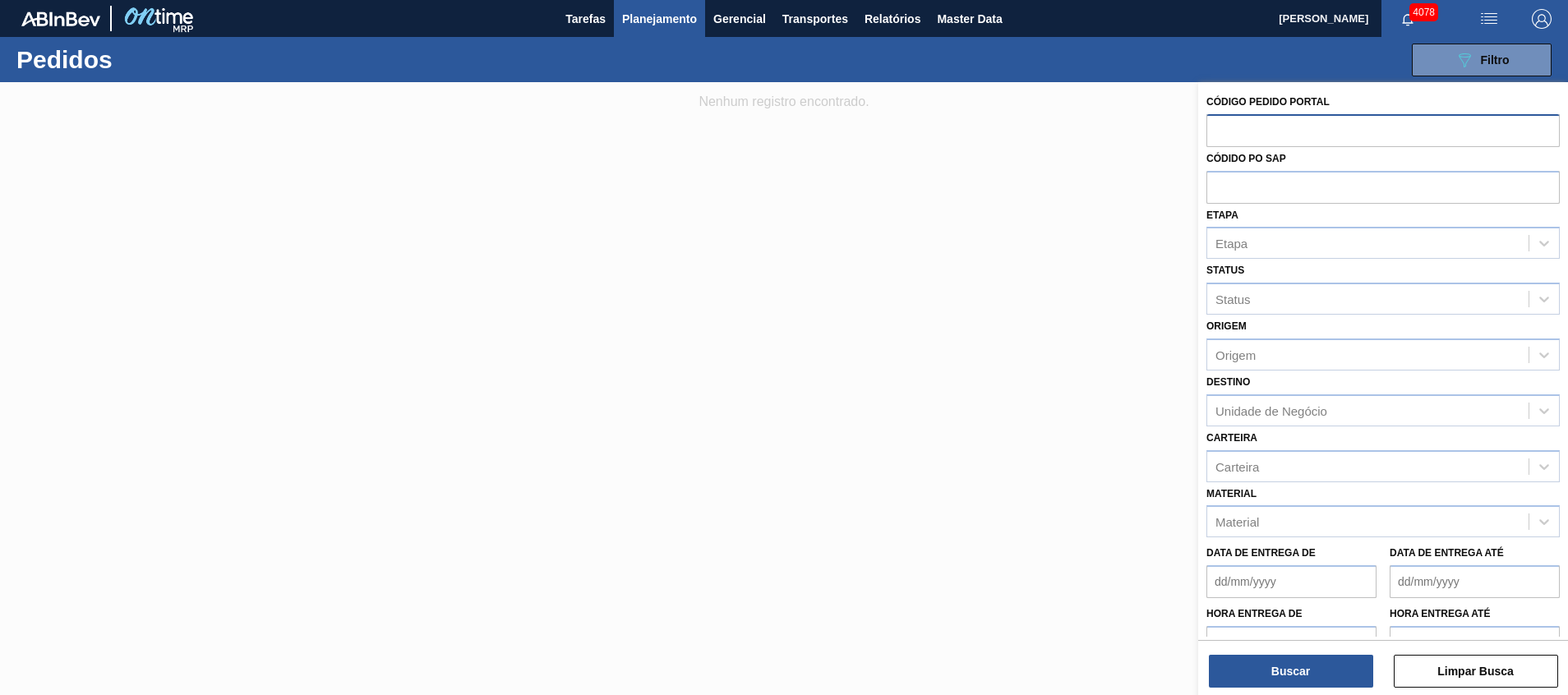
click at [1280, 129] on input "text" at bounding box center [1382, 130] width 353 height 32
paste input "5800395501"
type input "5800395501"
click at [1262, 676] on button "Buscar" at bounding box center [1290, 671] width 164 height 33
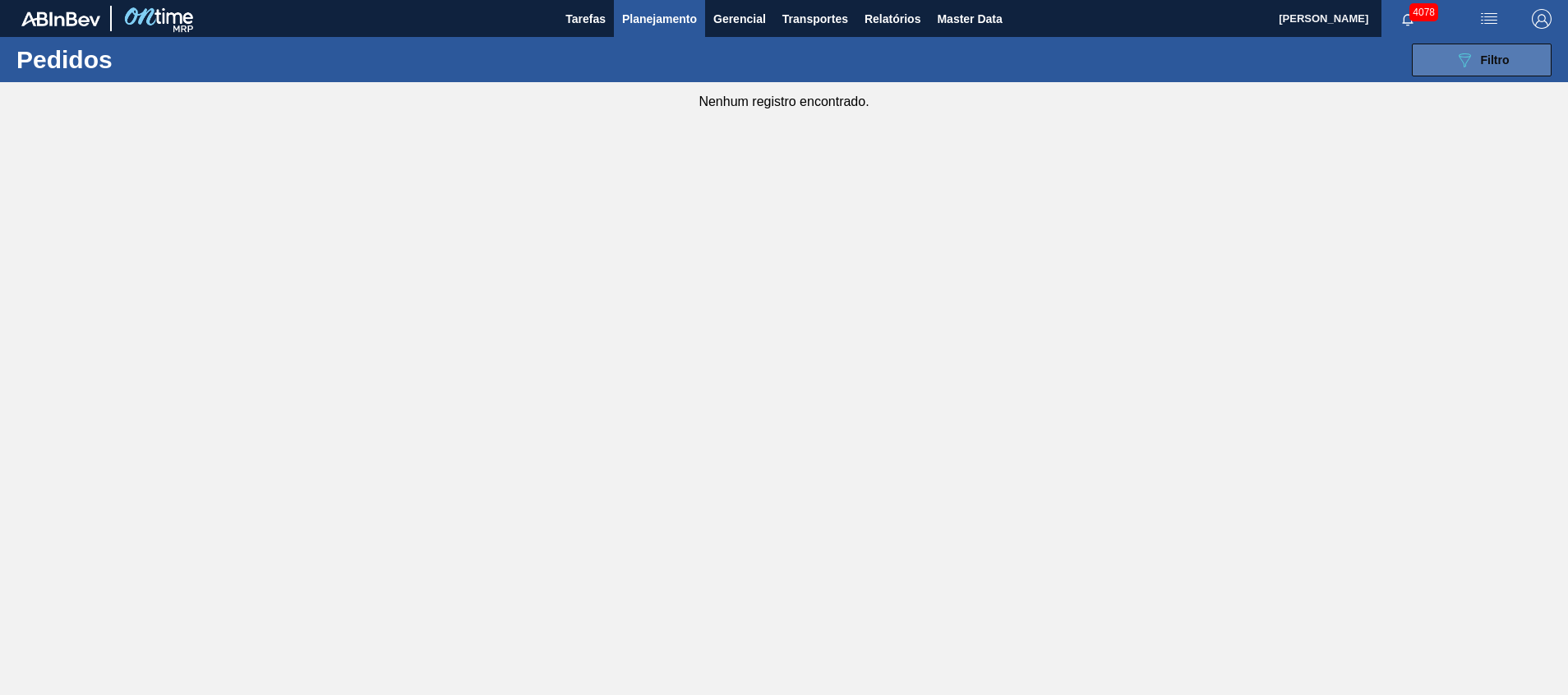
click at [1491, 67] on div "089F7B8B-B2A5-4AFE-B5C0-19BA573D28AC Filtro" at bounding box center [1482, 59] width 55 height 20
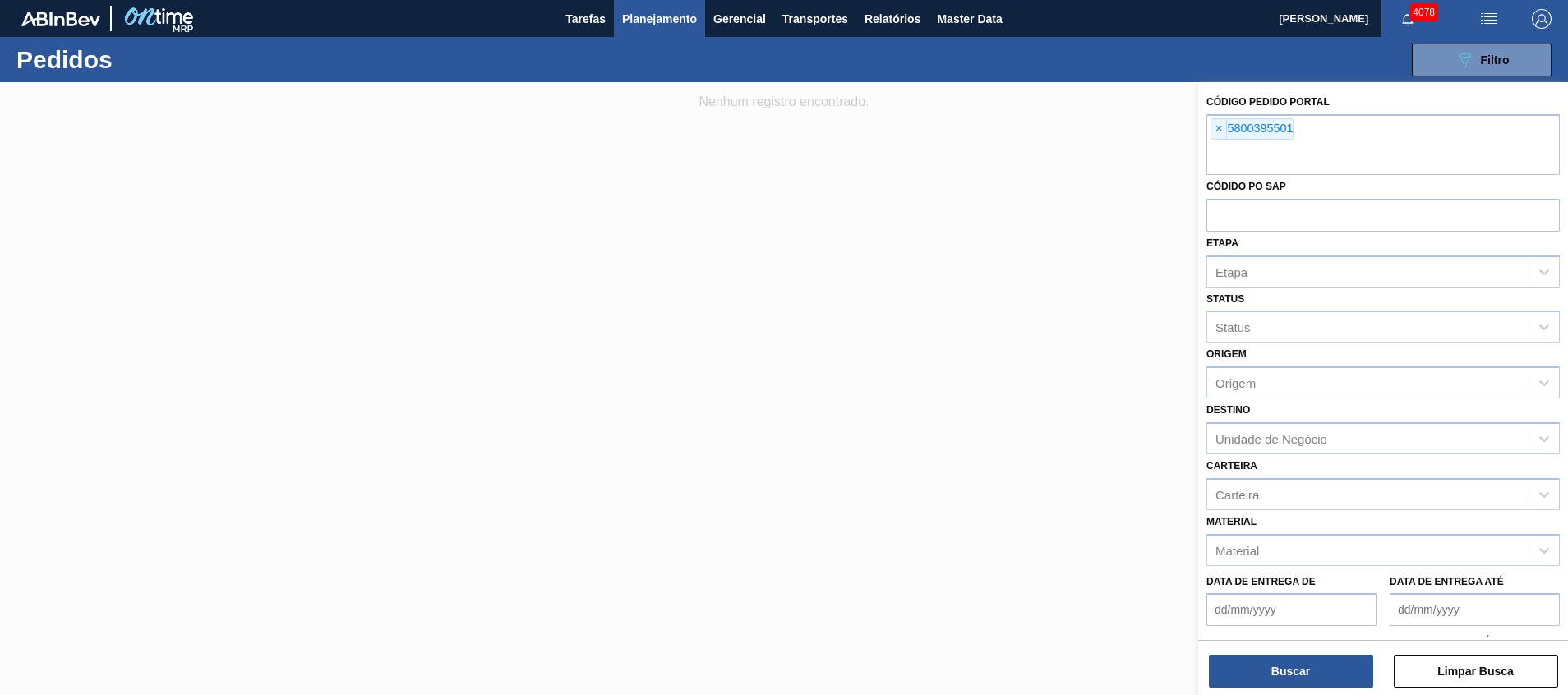
click at [647, 16] on span "Planejamento" at bounding box center [660, 19] width 74 height 20
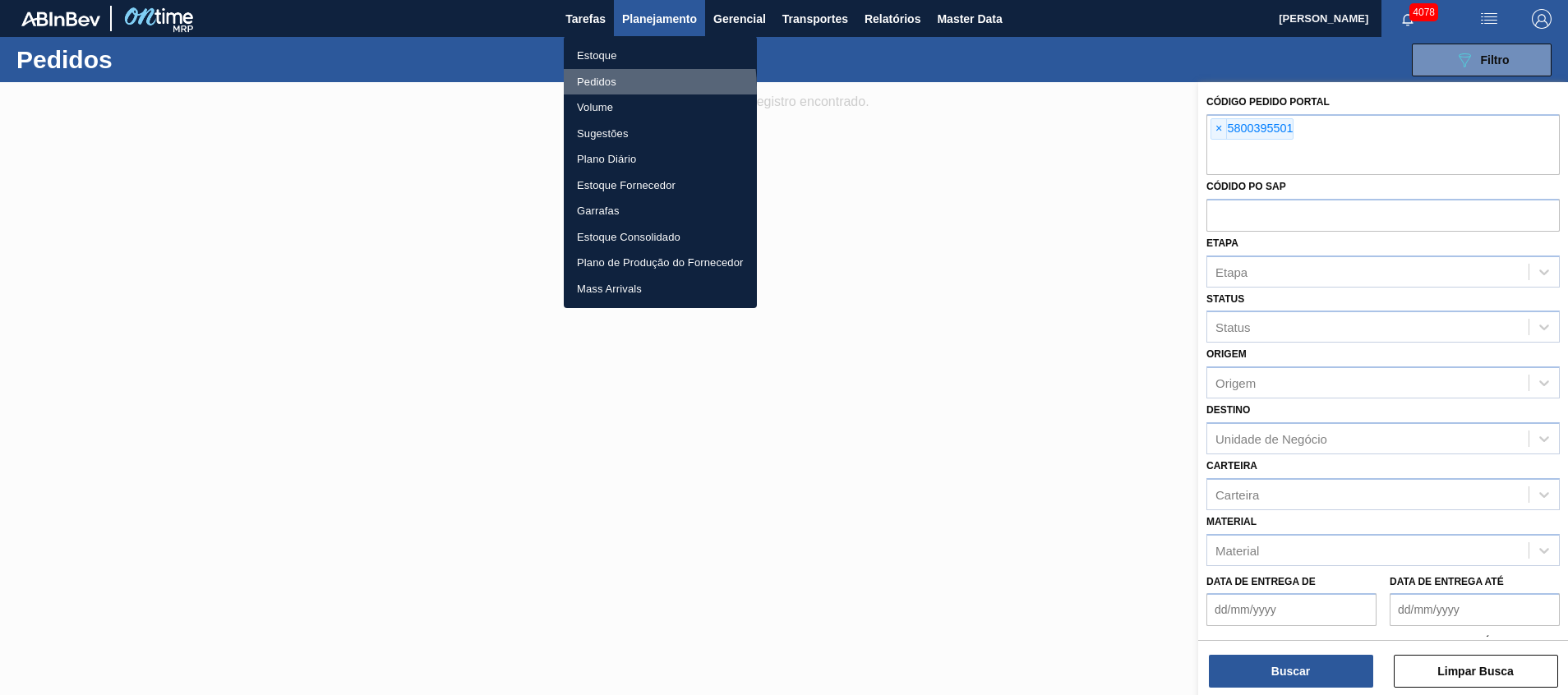
click at [615, 87] on li "Pedidos" at bounding box center [660, 82] width 193 height 26
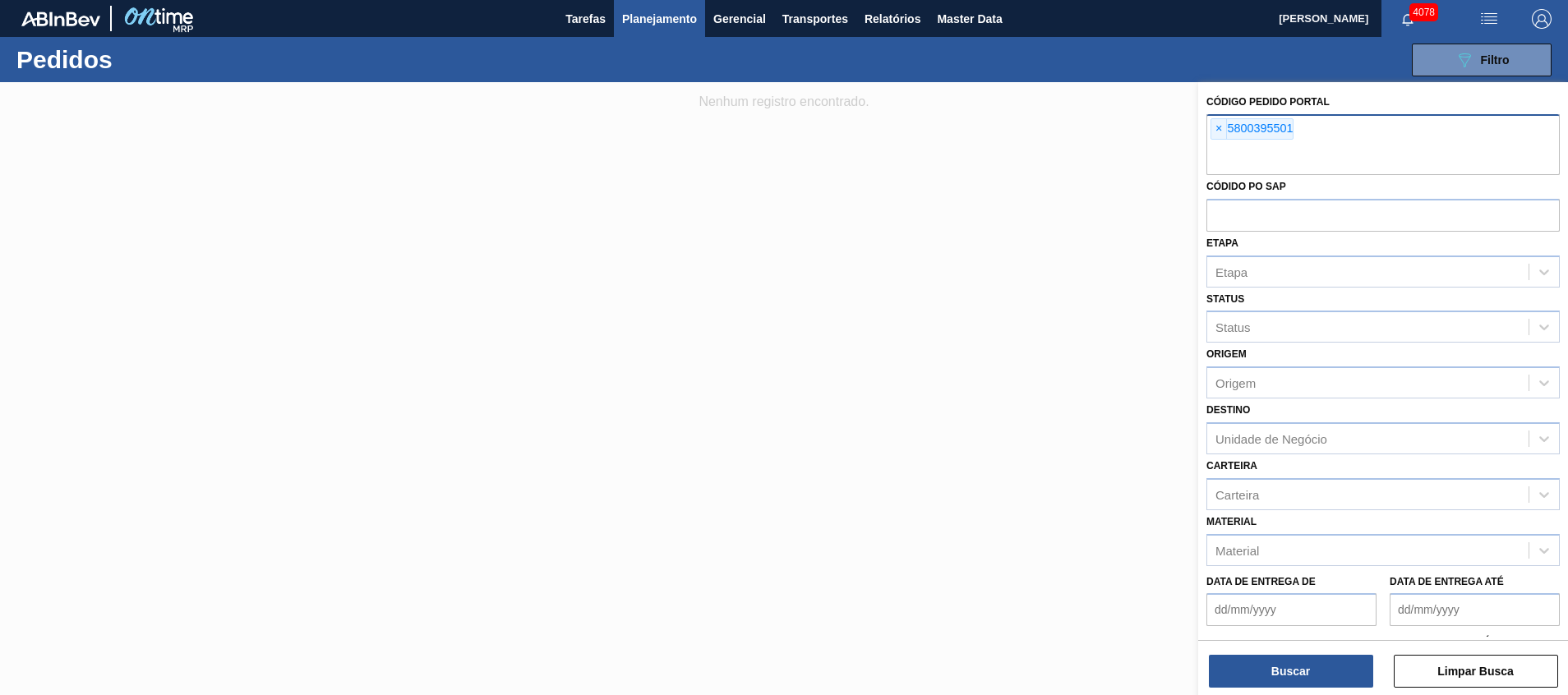
click at [1320, 125] on div "× 5800395501" at bounding box center [1382, 144] width 353 height 60
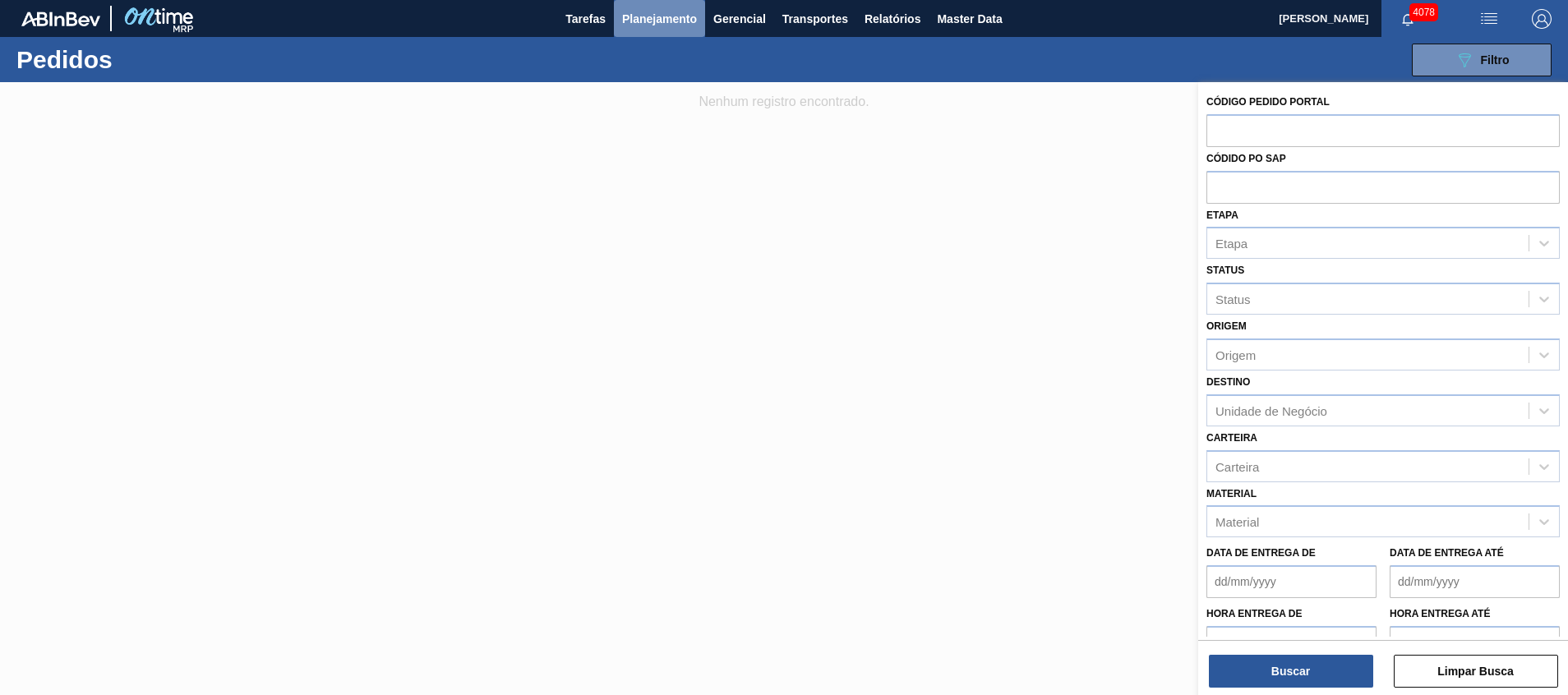
click at [637, 15] on span "Planejamento" at bounding box center [660, 19] width 74 height 20
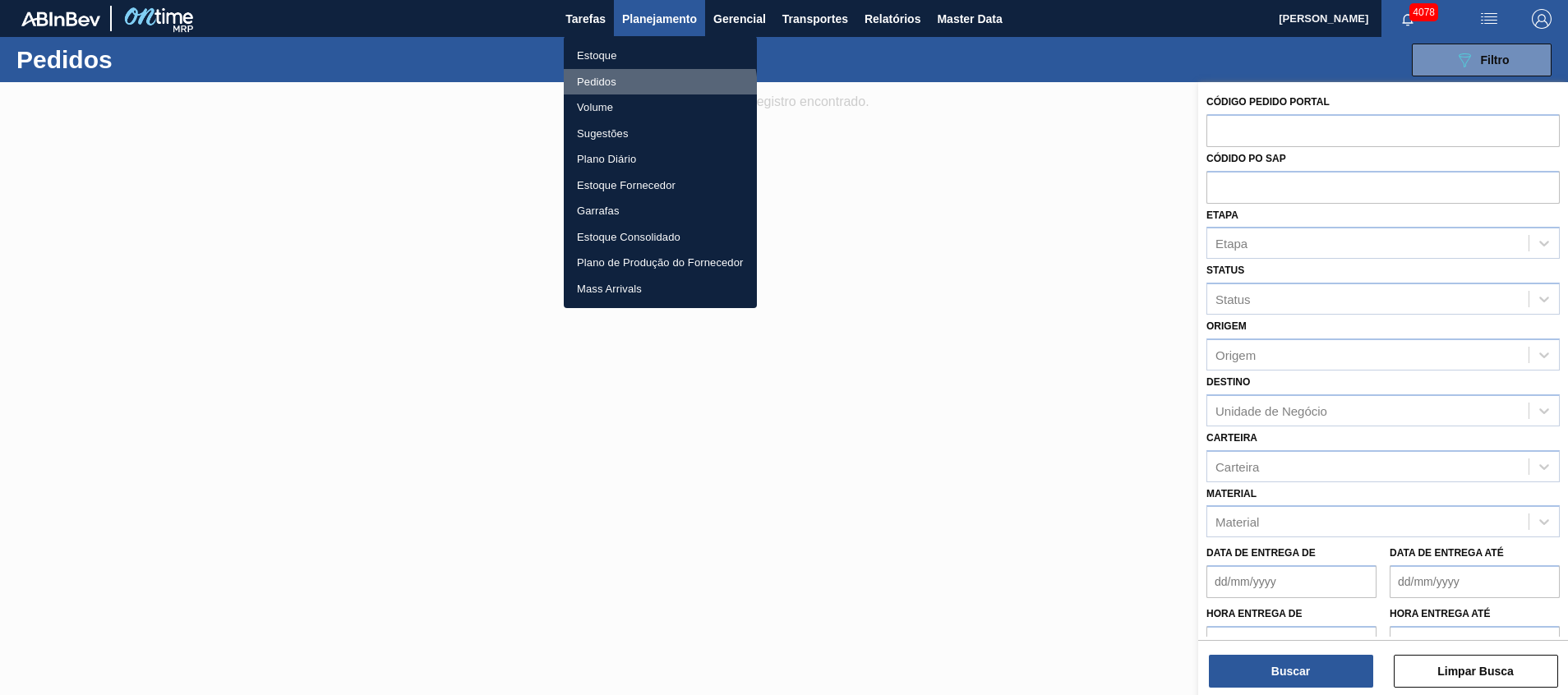
click at [637, 90] on li "Pedidos" at bounding box center [660, 82] width 193 height 26
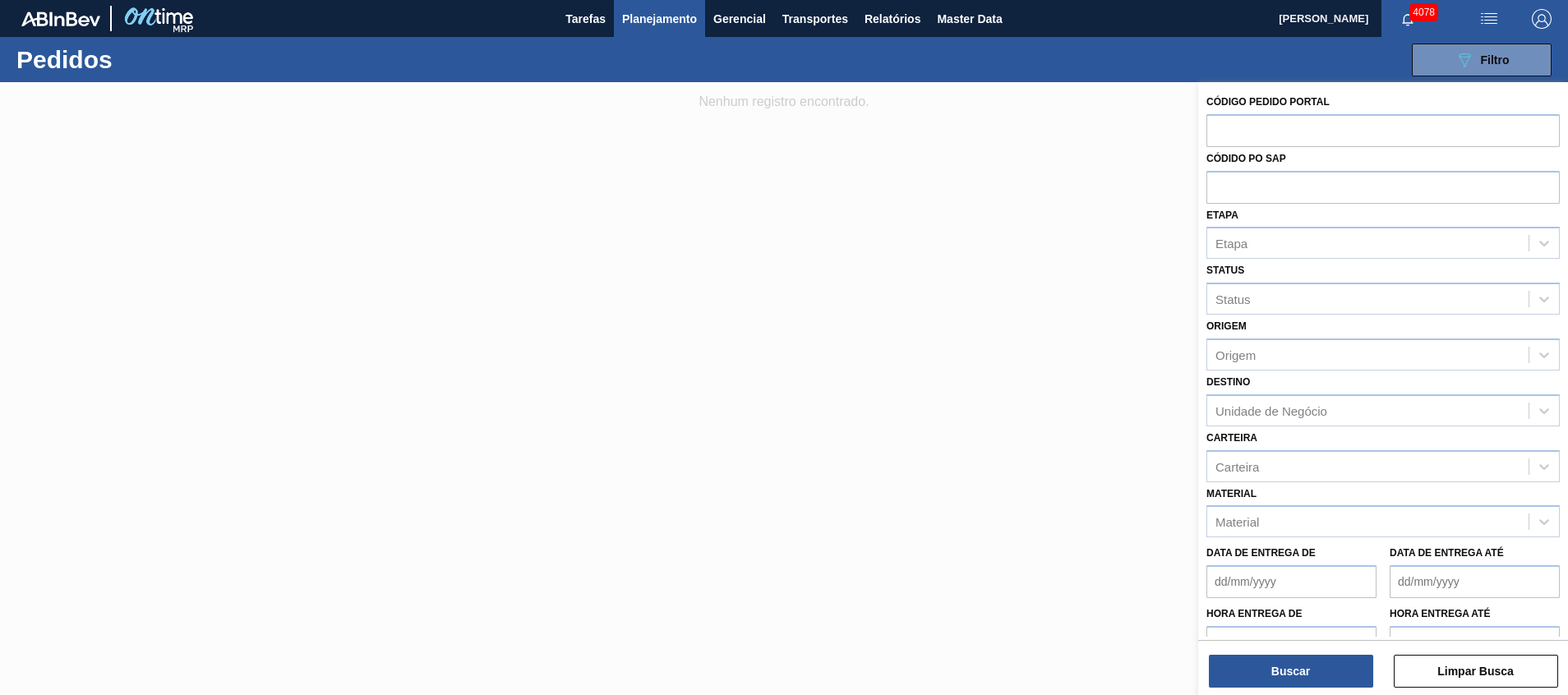
click at [667, 25] on span "Planejamento" at bounding box center [660, 19] width 74 height 20
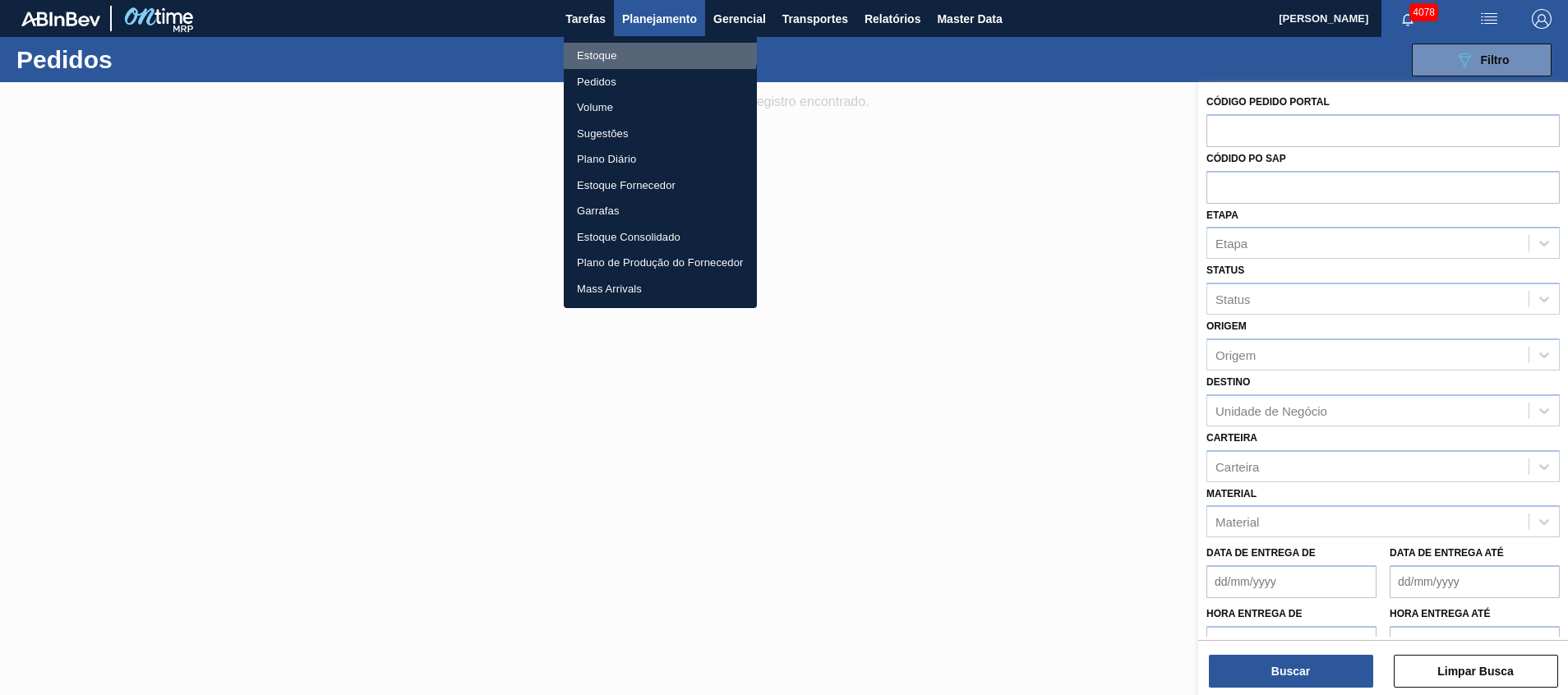
click at [658, 49] on li "Estoque" at bounding box center [660, 56] width 193 height 26
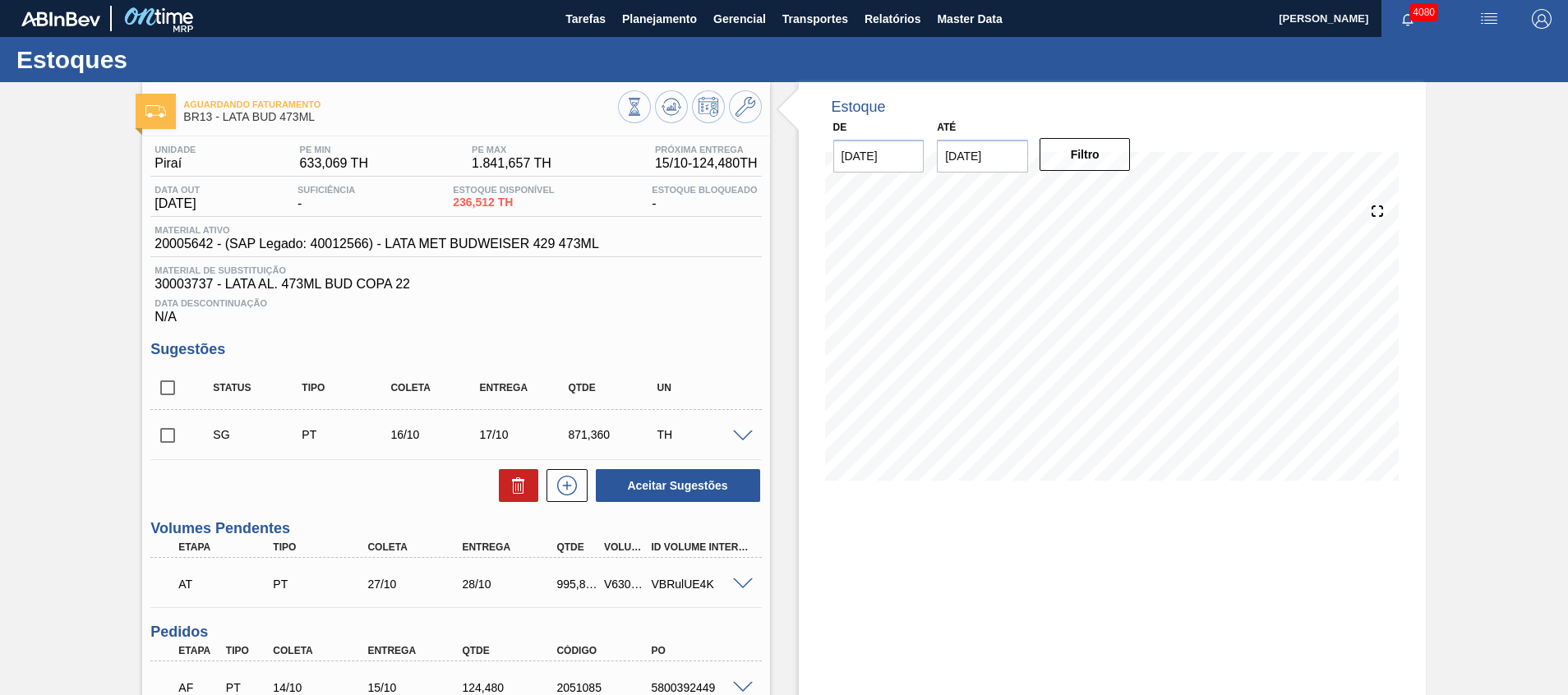
scroll to position [616, 0]
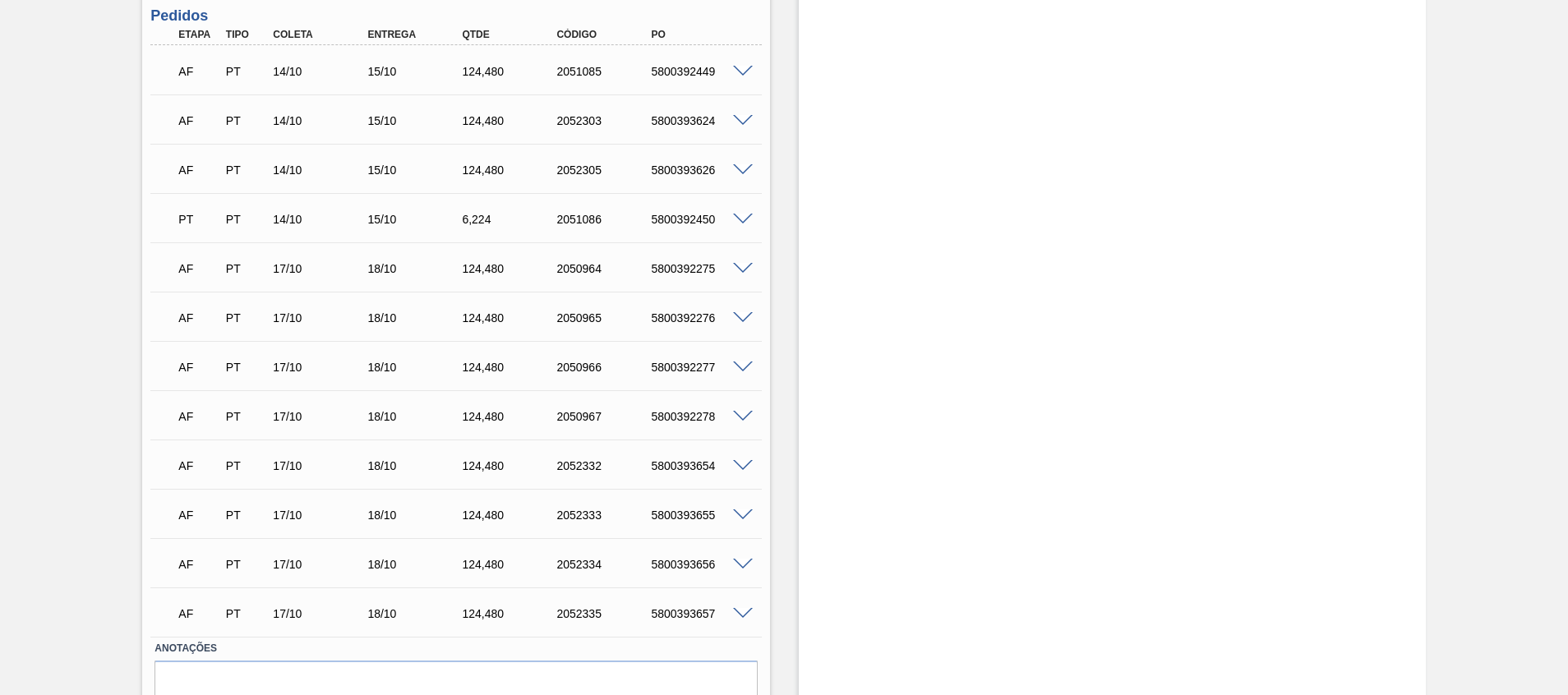
click at [745, 617] on span at bounding box center [742, 614] width 20 height 12
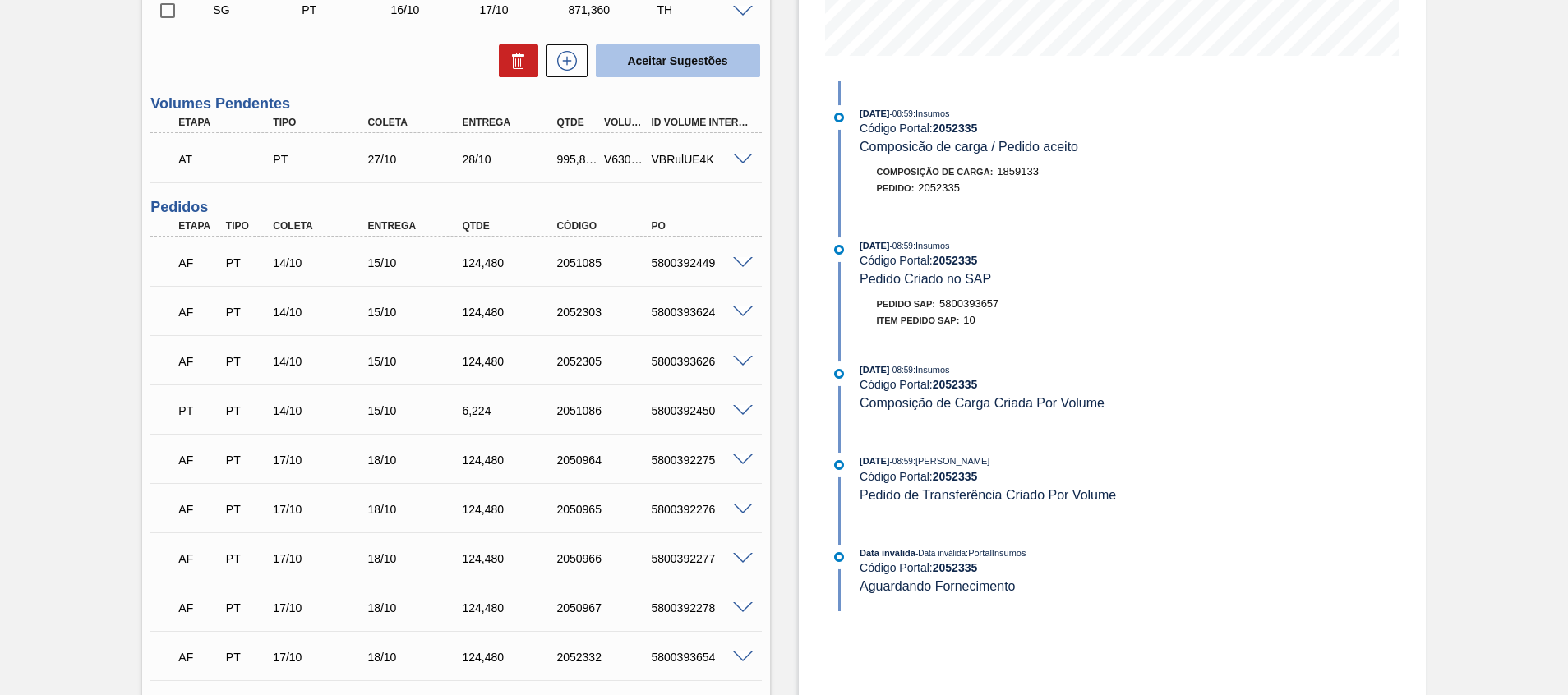
scroll to position [310, 0]
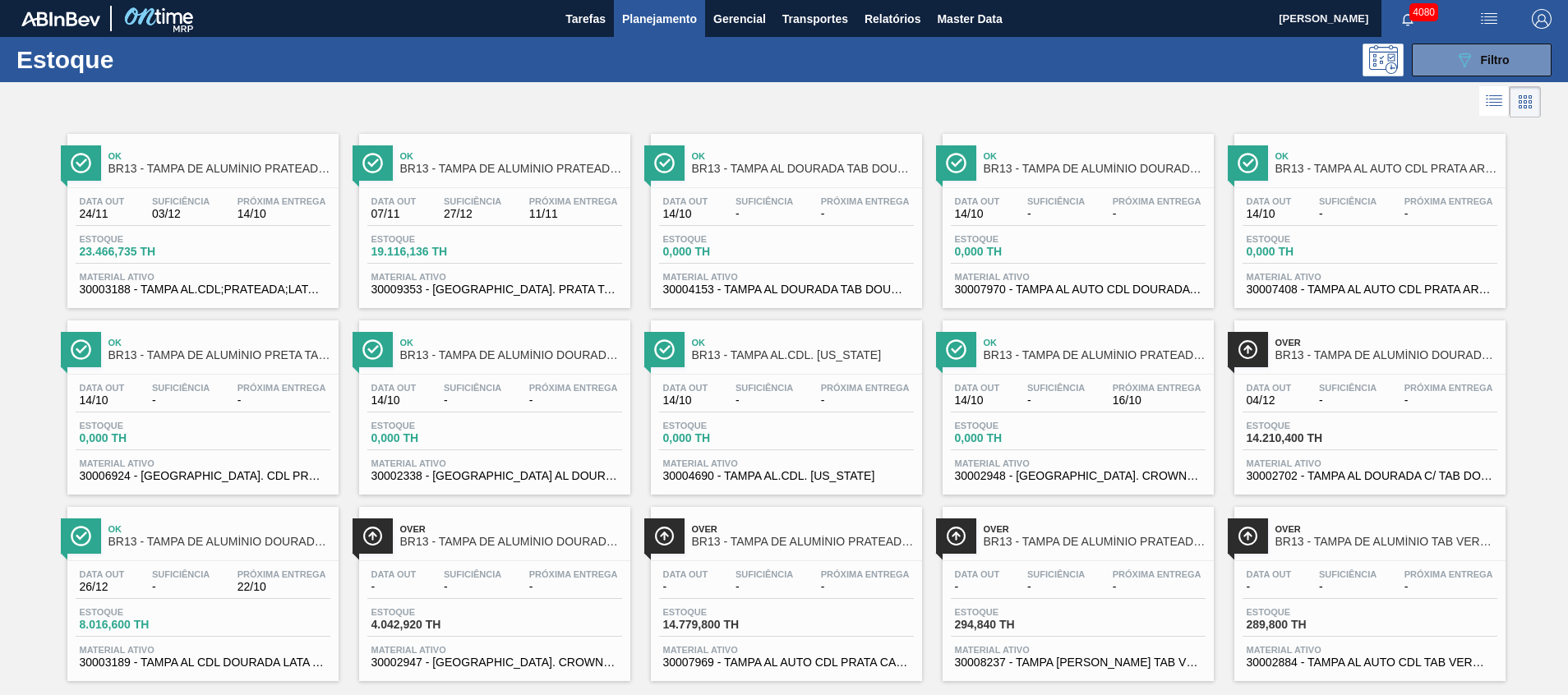
click at [1418, 72] on button "089F7B8B-B2A5-4AFE-B5C0-19BA573D28AC Filtro" at bounding box center [1482, 59] width 139 height 33
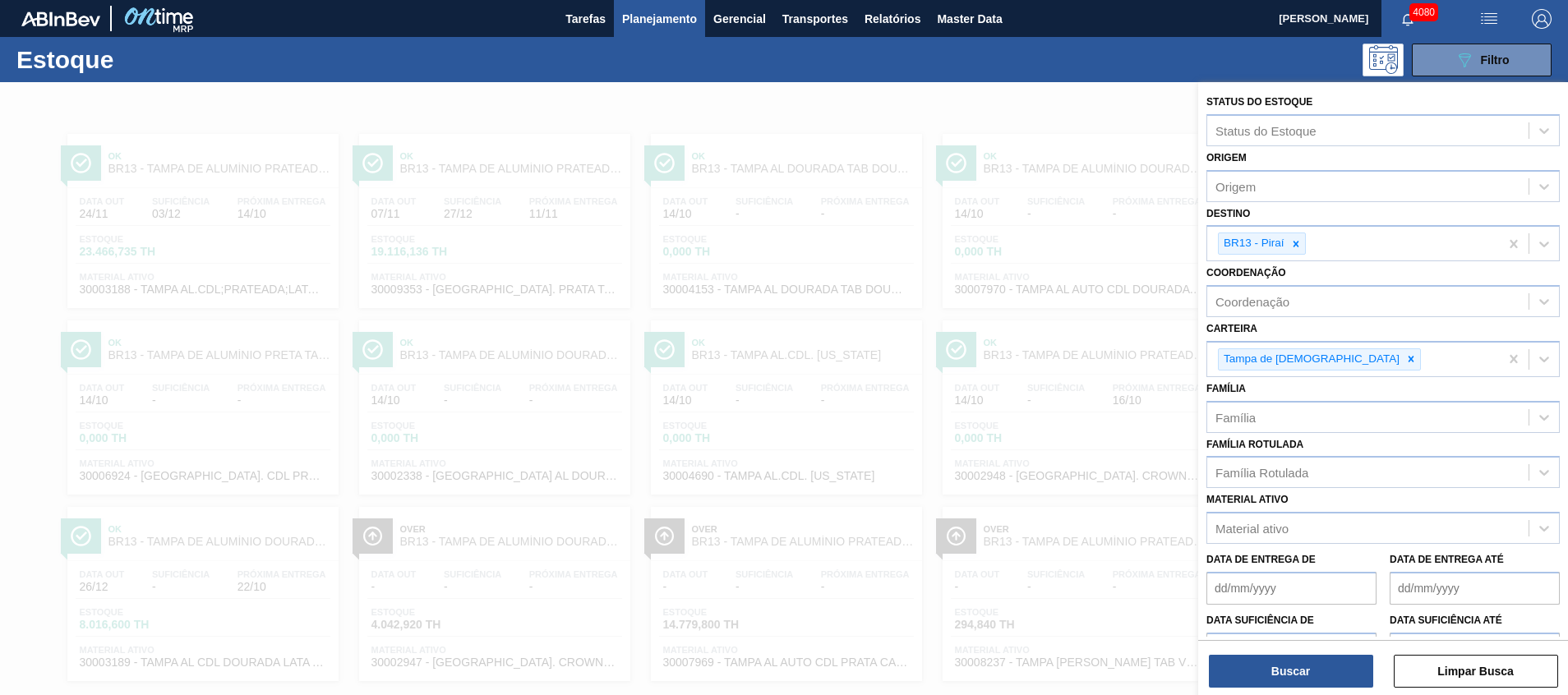
click at [790, 421] on div at bounding box center [784, 429] width 1568 height 695
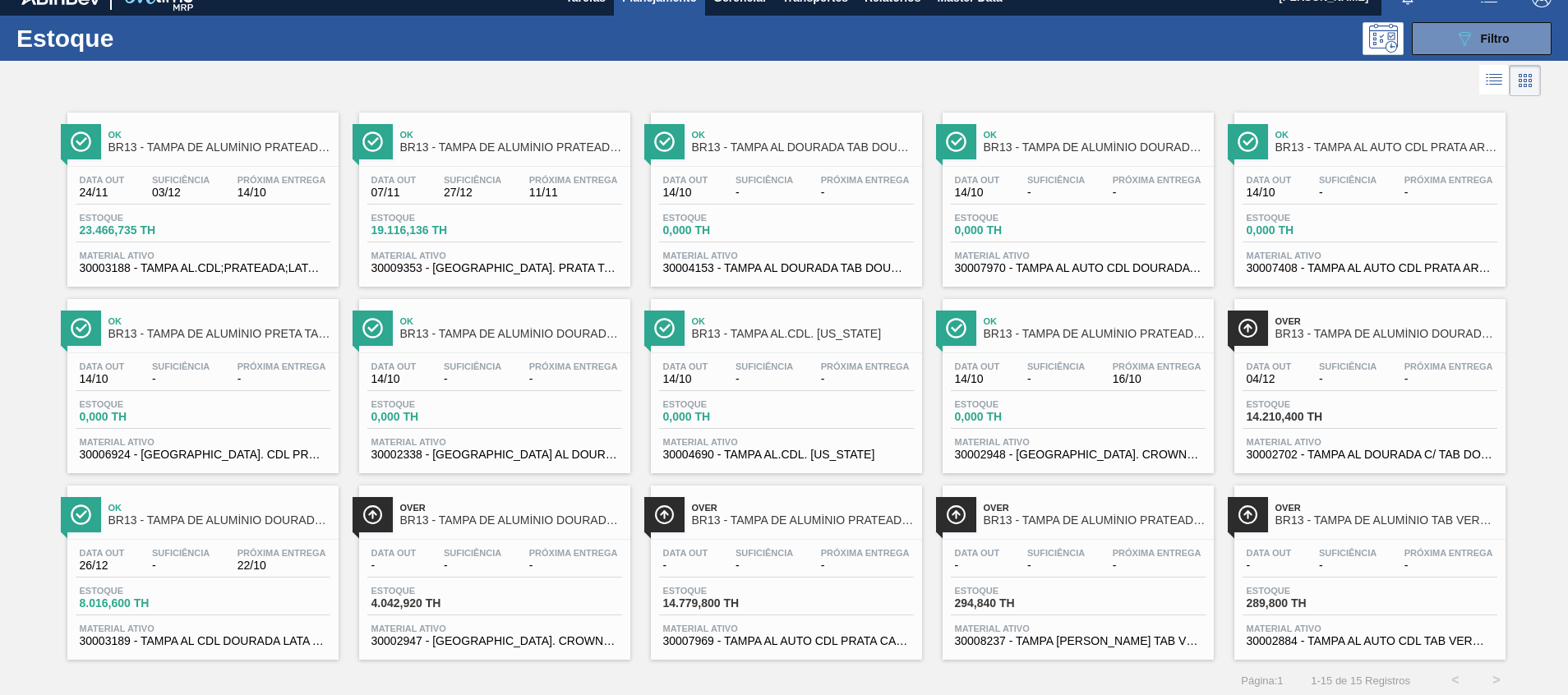
scroll to position [27, 0]
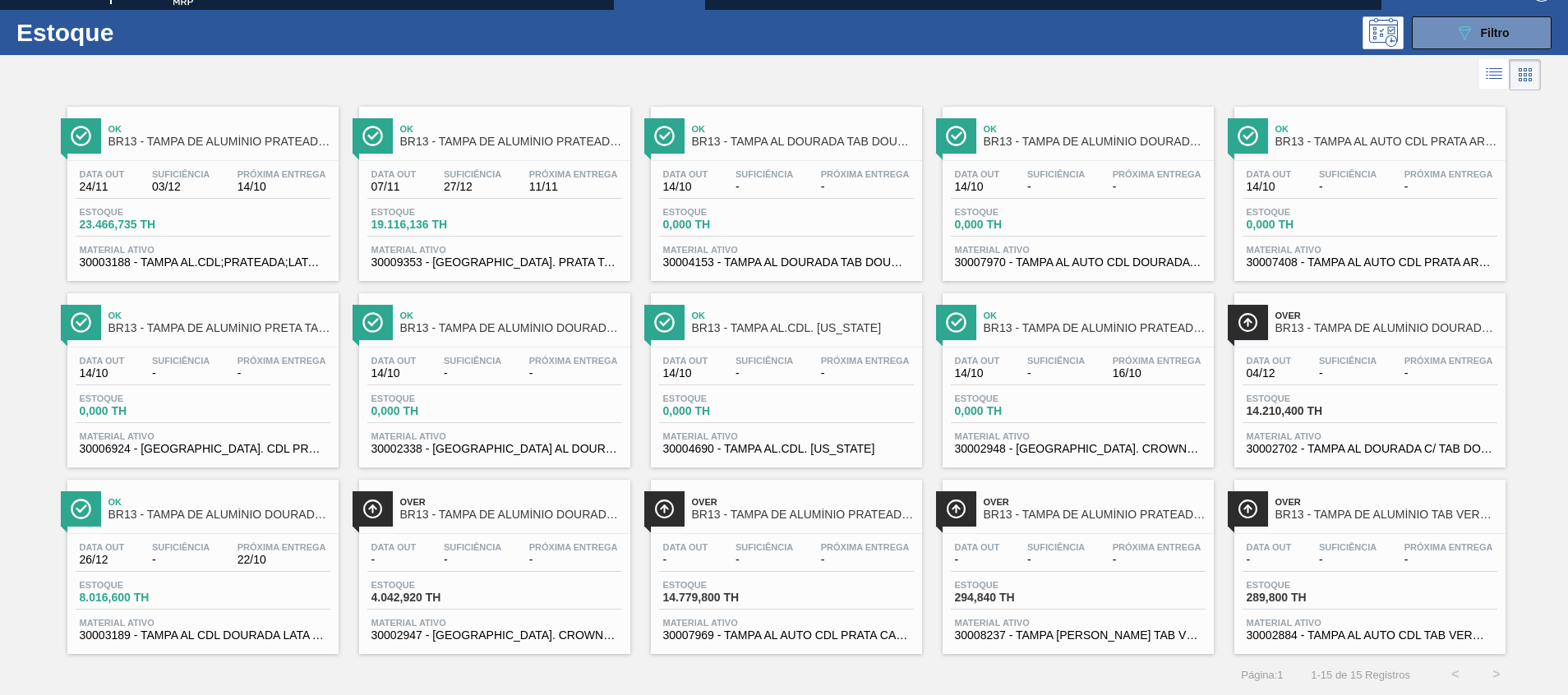
click at [1140, 411] on div "Estoque 0,000 TH" at bounding box center [1078, 409] width 255 height 30
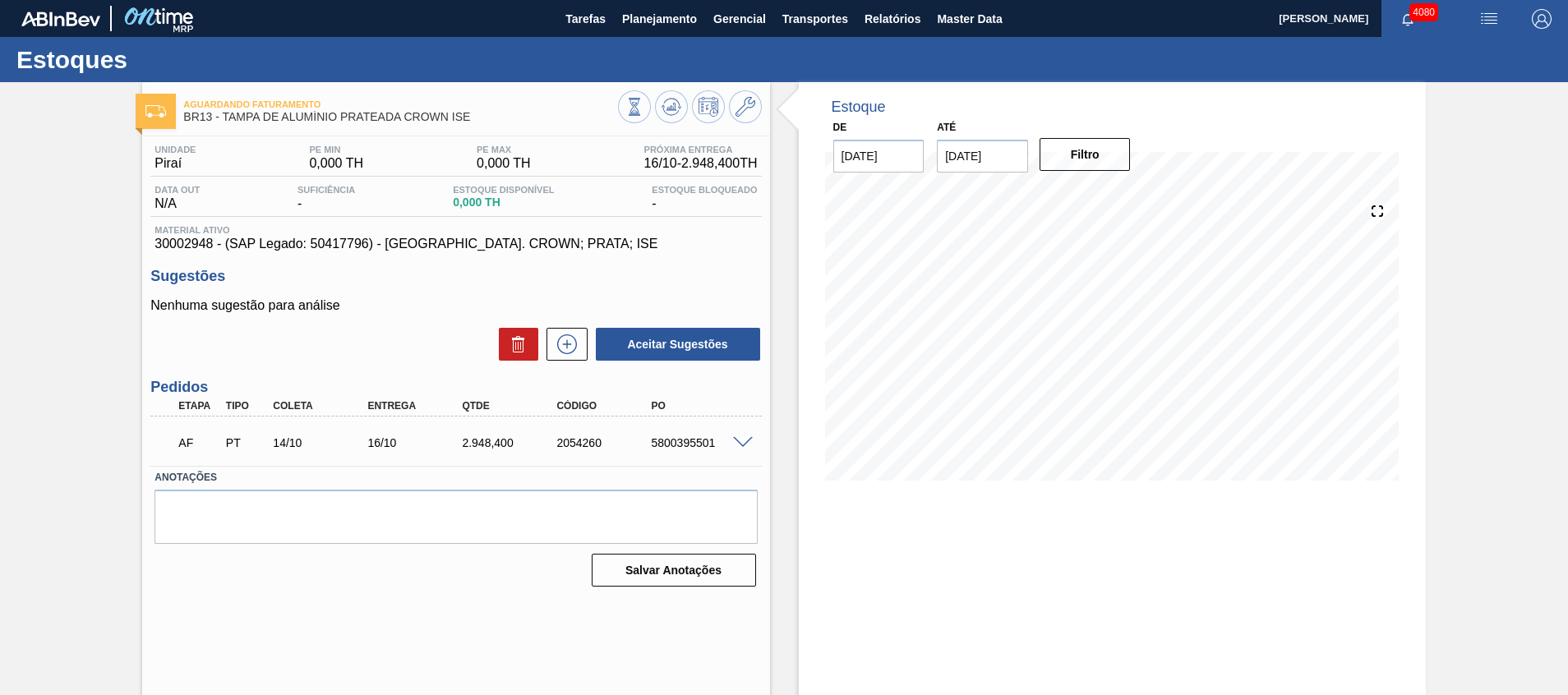
click at [729, 441] on div at bounding box center [745, 441] width 33 height 12
click at [733, 441] on span at bounding box center [742, 443] width 20 height 12
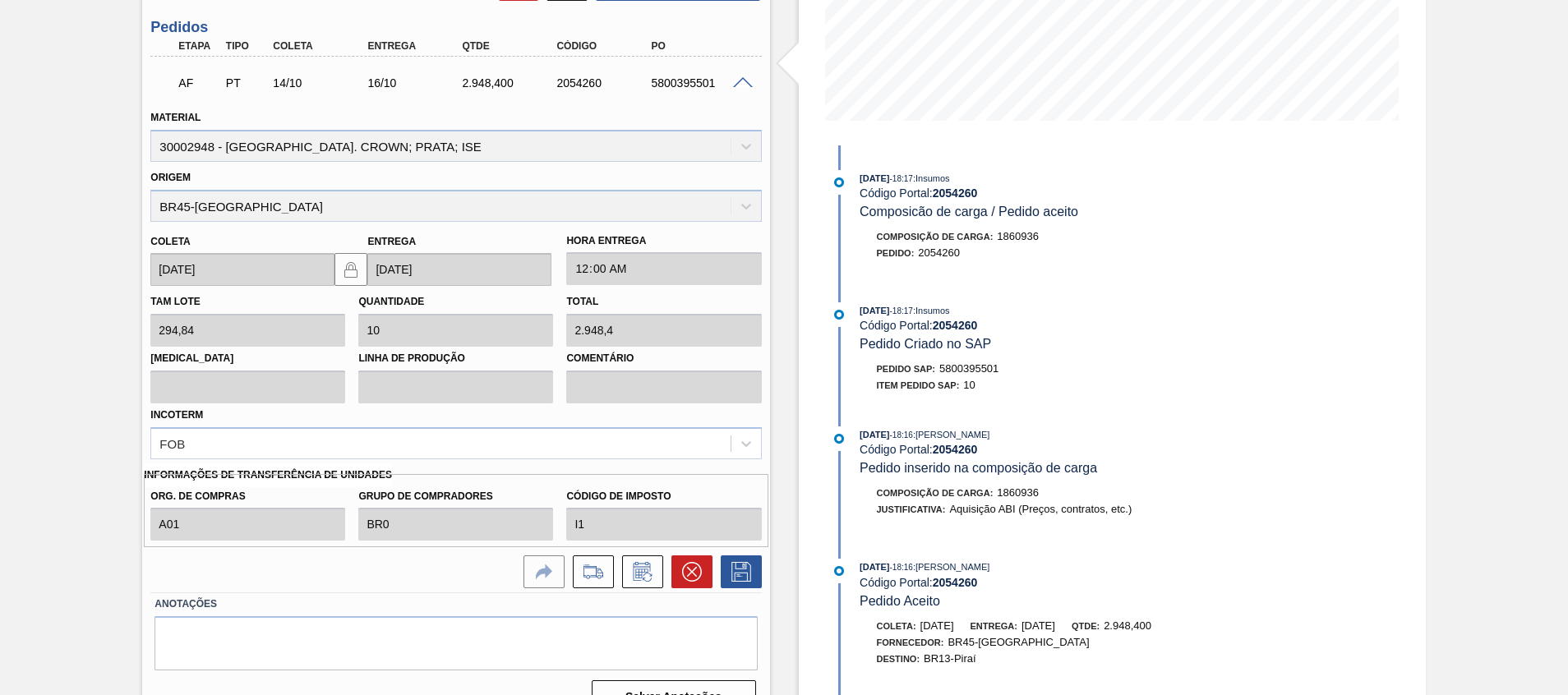
scroll to position [370, 0]
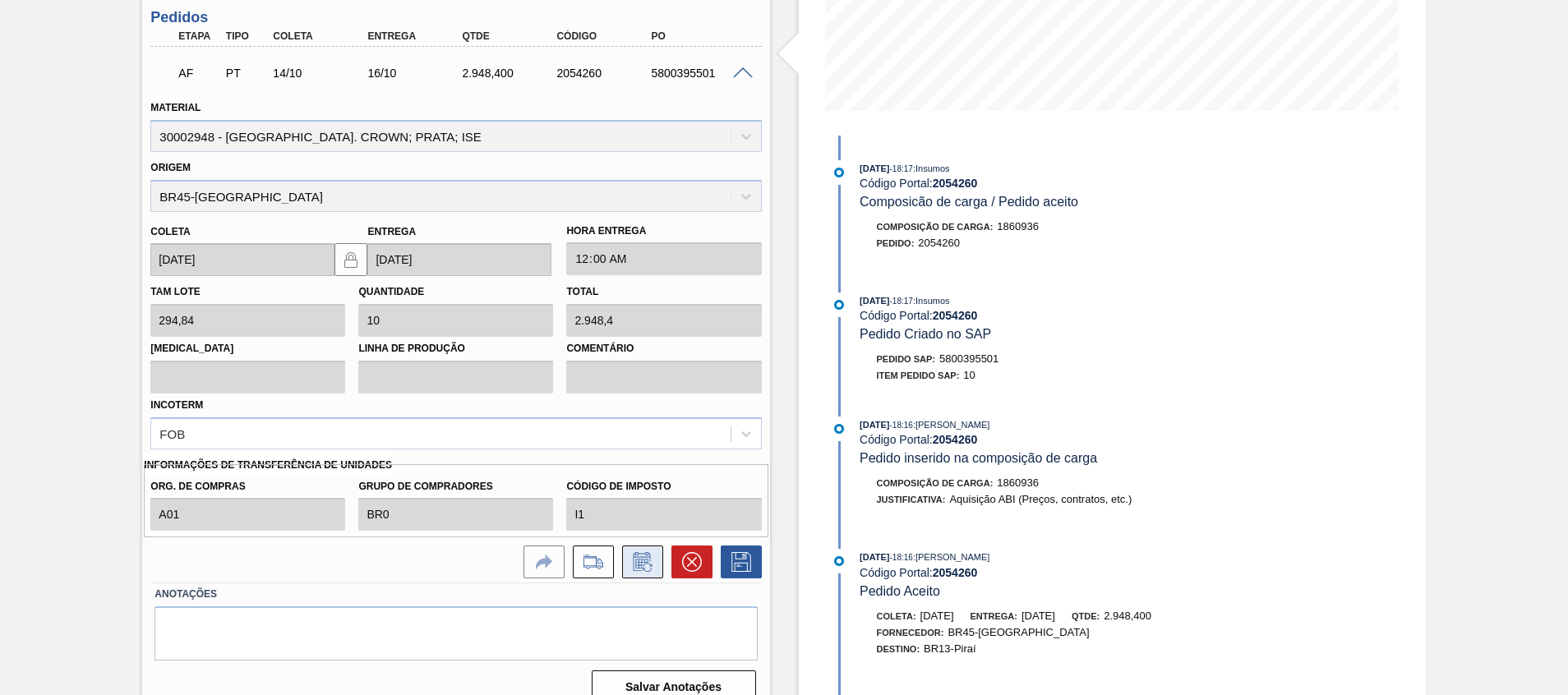
click at [637, 563] on icon at bounding box center [641, 564] width 12 height 10
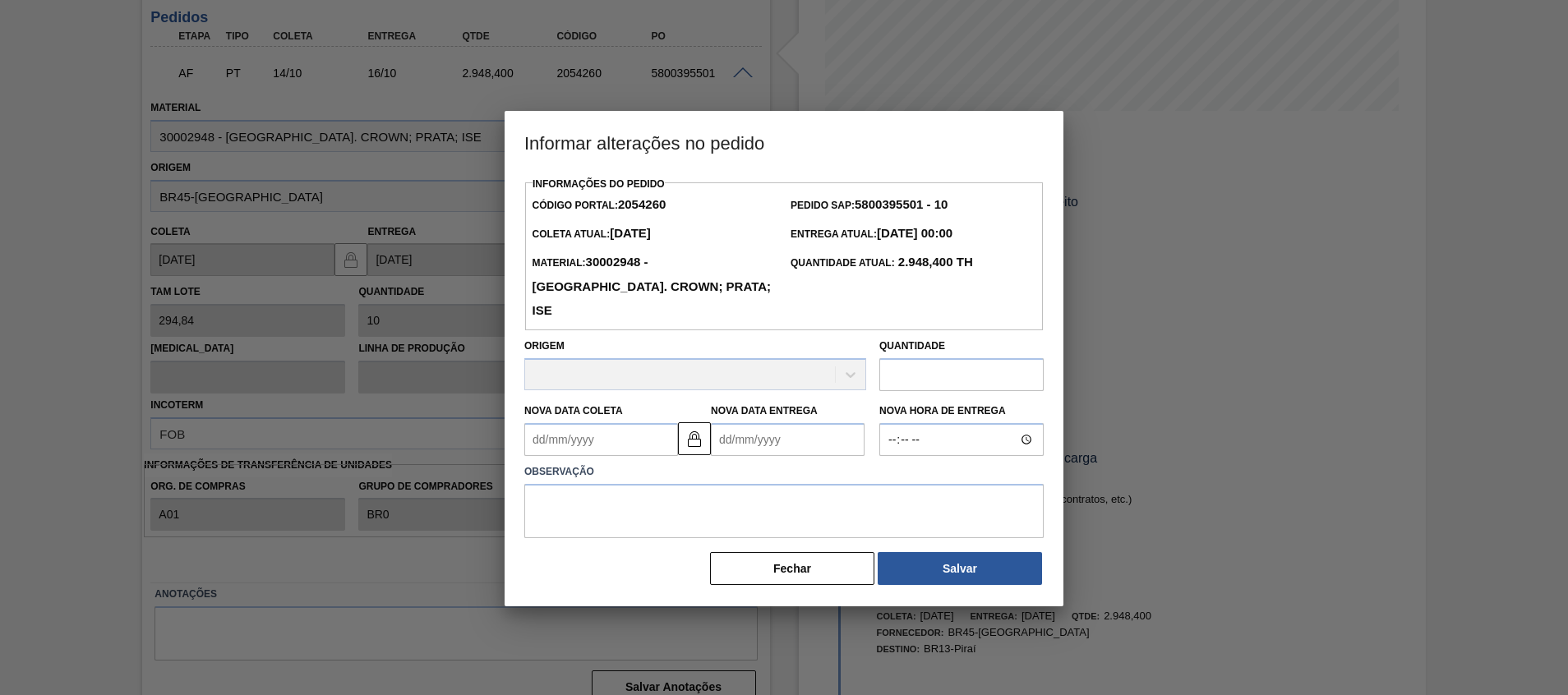
click at [912, 361] on input "text" at bounding box center [960, 374] width 164 height 33
paste input "5.800.395.501"
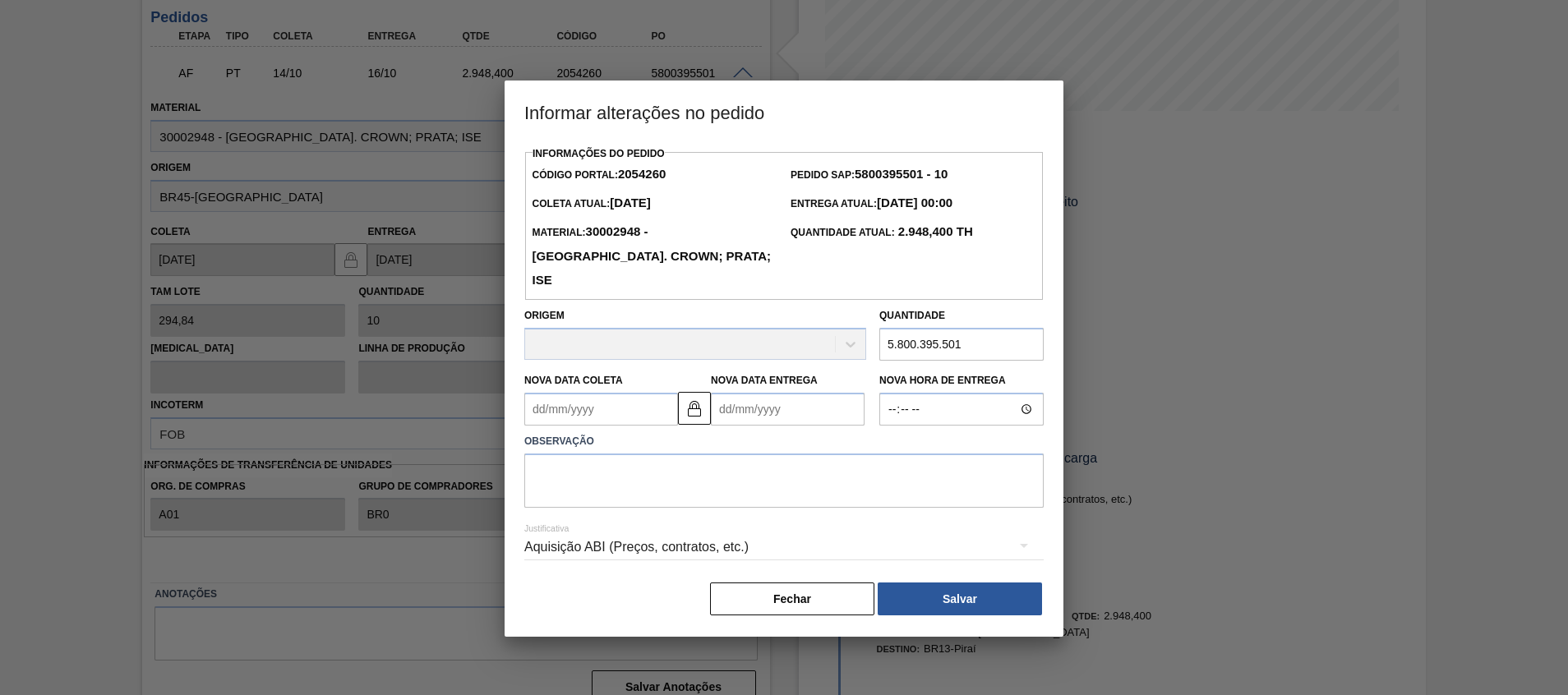
drag, startPoint x: 988, startPoint y: 317, endPoint x: 621, endPoint y: 309, distance: 367.1
click at [621, 309] on div "Origem Quantidade 5.800.395.501" at bounding box center [783, 330] width 532 height 60
click at [531, 112] on h3 "Informar alterações no pedido" at bounding box center [783, 111] width 558 height 62
drag, startPoint x: 985, startPoint y: 326, endPoint x: 446, endPoint y: 292, distance: 540.1
click at [465, 298] on div "Informar alterações no pedido Informações do Pedido Código Portal: 2054260 Pedi…" at bounding box center [784, 348] width 1568 height 695
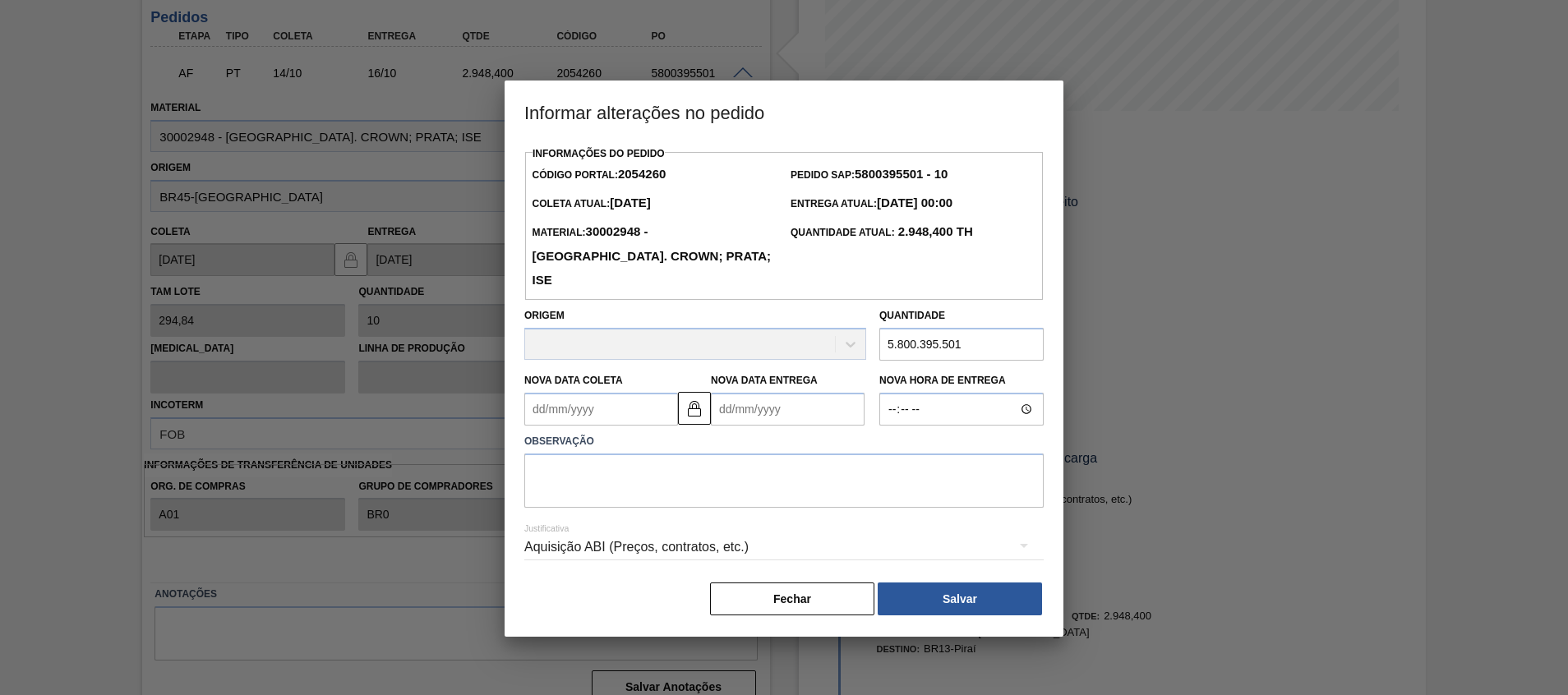
paste input "2.063,88"
type input "2.063,88"
click at [746, 466] on textarea at bounding box center [783, 480] width 519 height 54
type textarea "Ajuste plts"
click at [922, 583] on button "Salvar" at bounding box center [960, 598] width 164 height 33
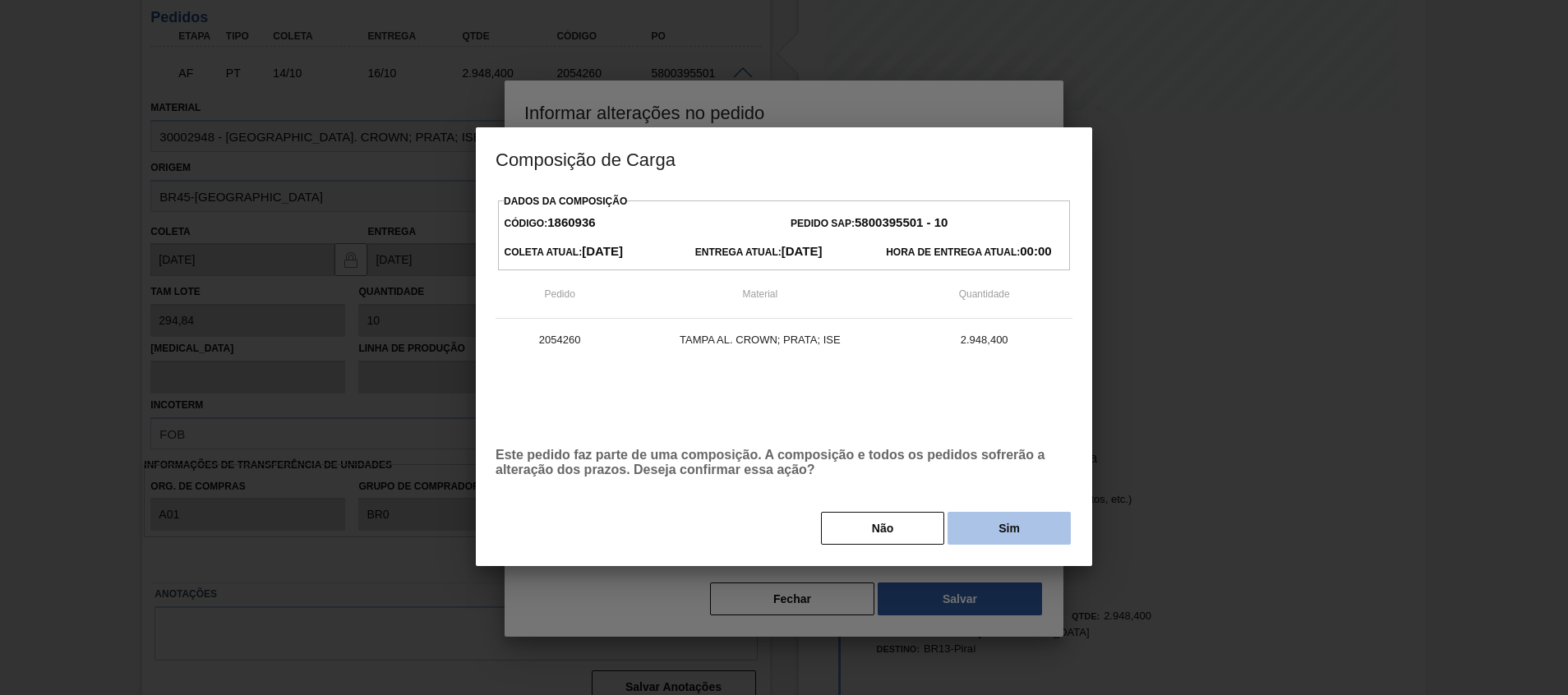
click at [997, 537] on button "Sim" at bounding box center [1009, 528] width 124 height 33
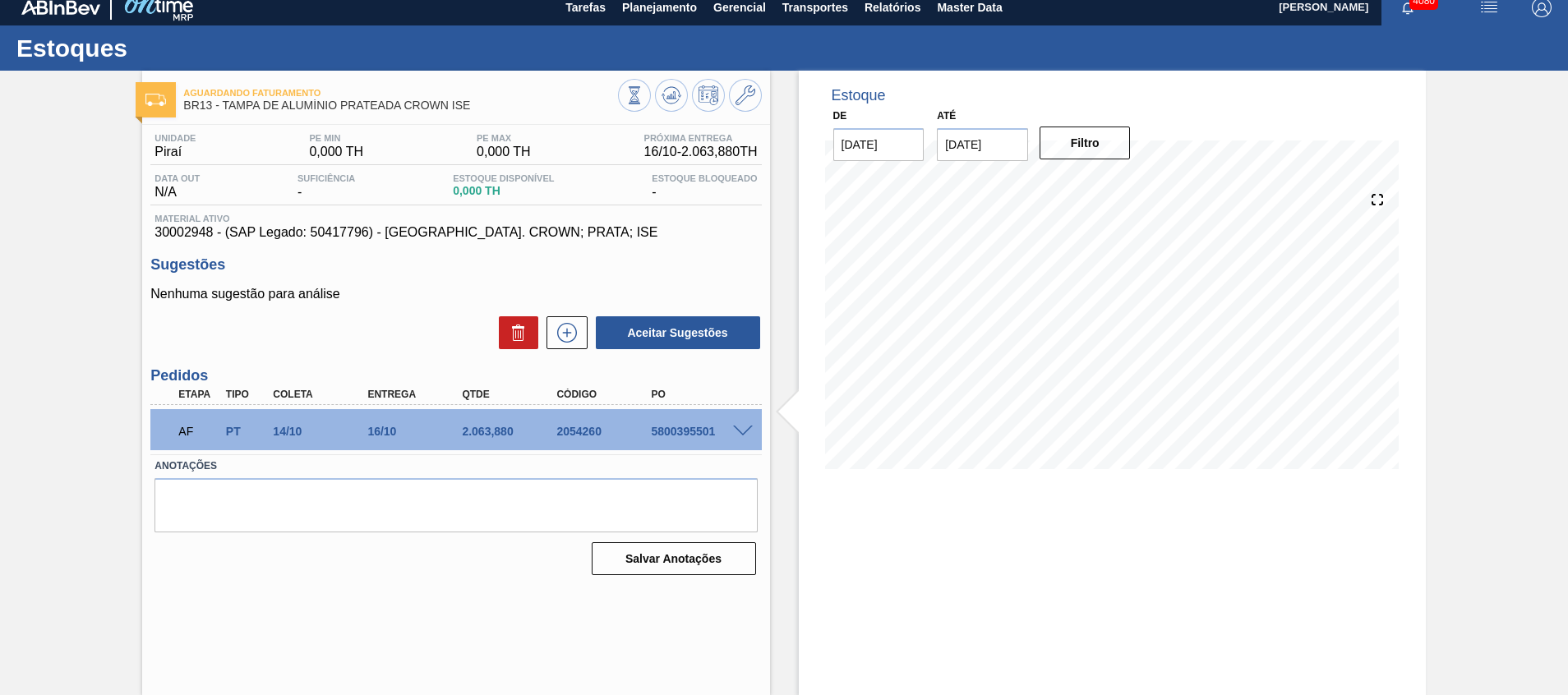
scroll to position [11, 0]
click at [742, 435] on span at bounding box center [742, 431] width 20 height 12
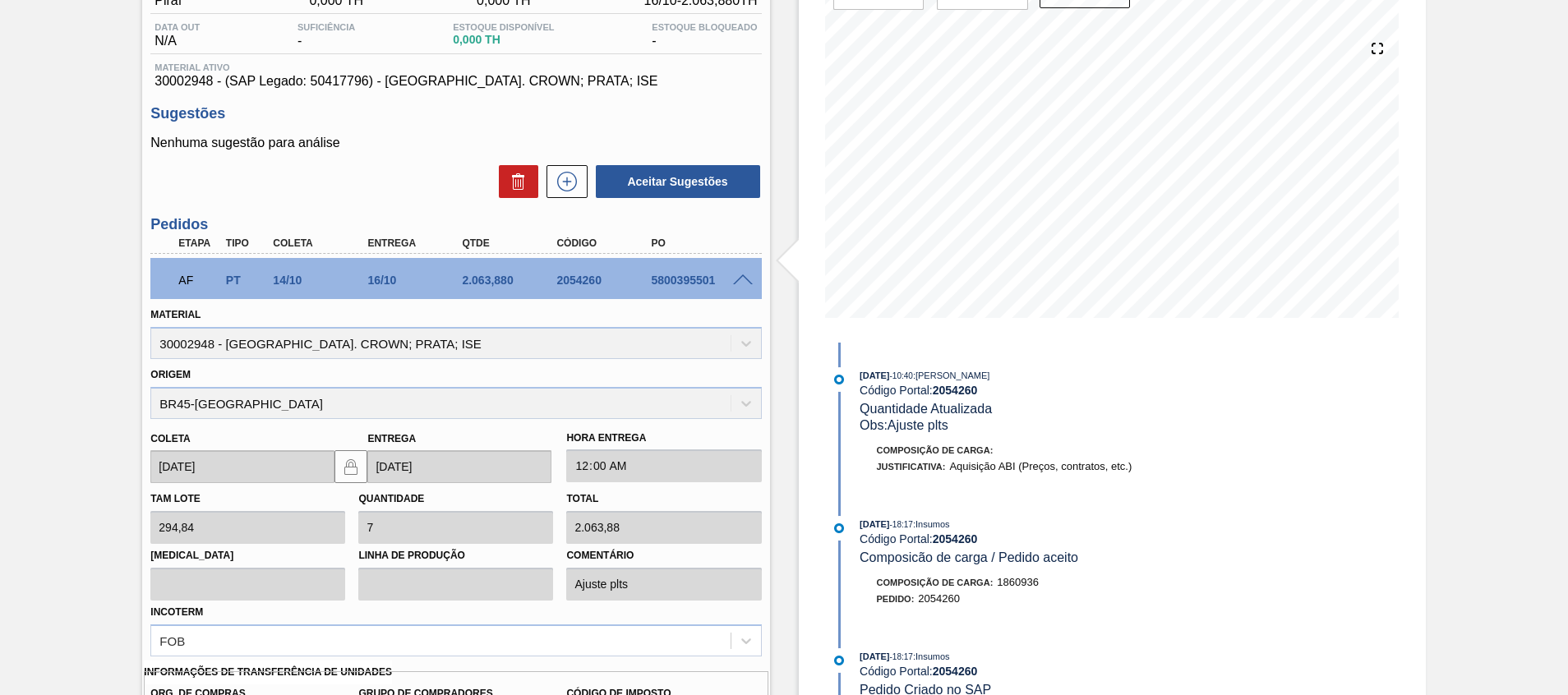
scroll to position [0, 0]
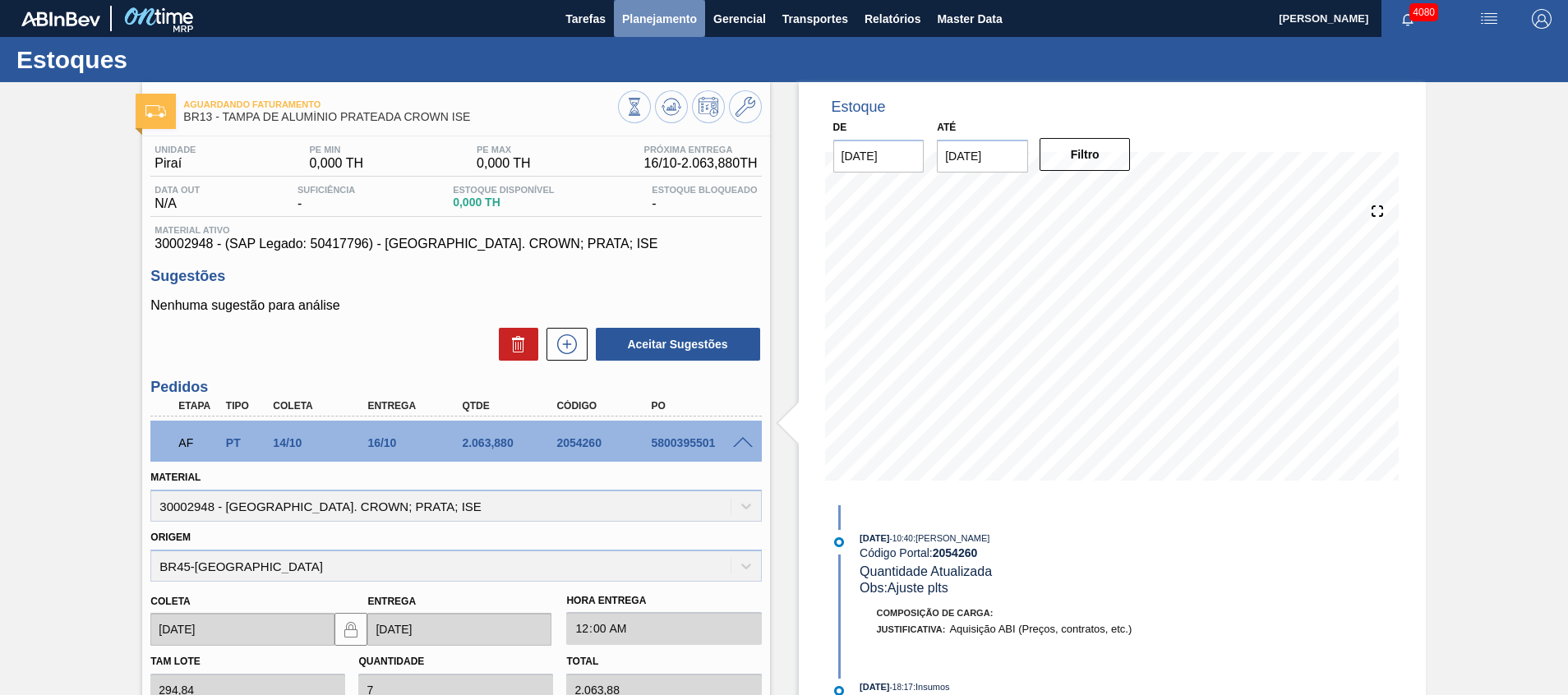
click at [659, 26] on span "Planejamento" at bounding box center [660, 19] width 74 height 20
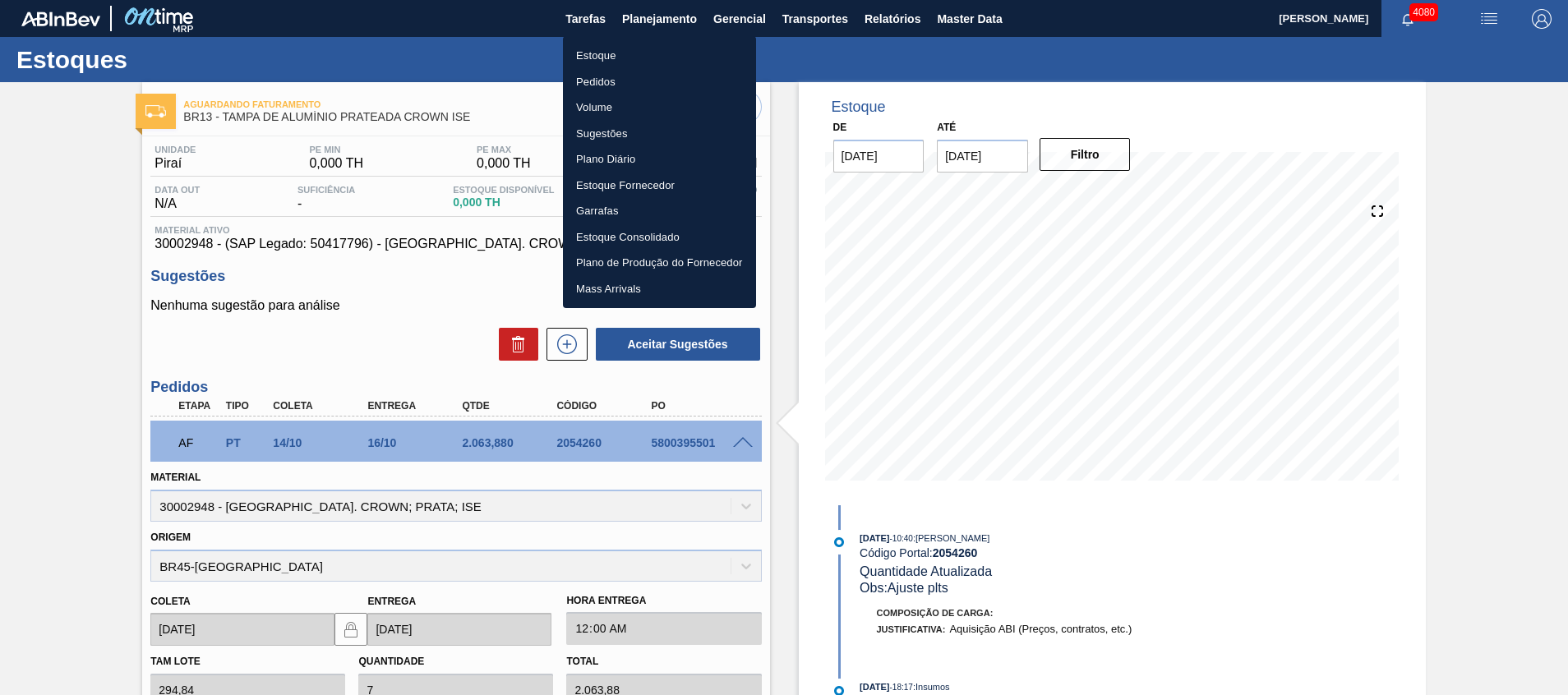
drag, startPoint x: 655, startPoint y: 60, endPoint x: 120, endPoint y: 186, distance: 549.6
click at [120, 186] on div at bounding box center [784, 348] width 1568 height 695
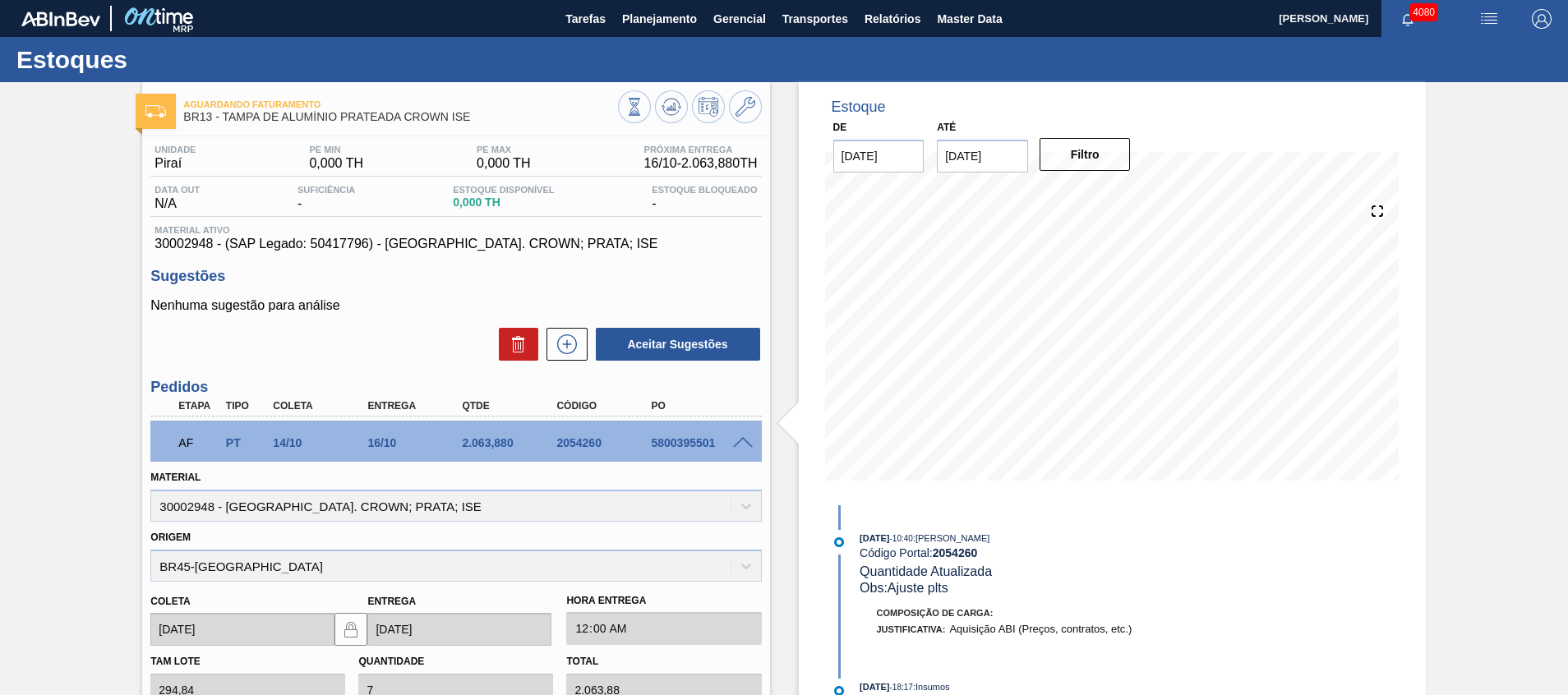
click at [737, 441] on span at bounding box center [742, 443] width 20 height 12
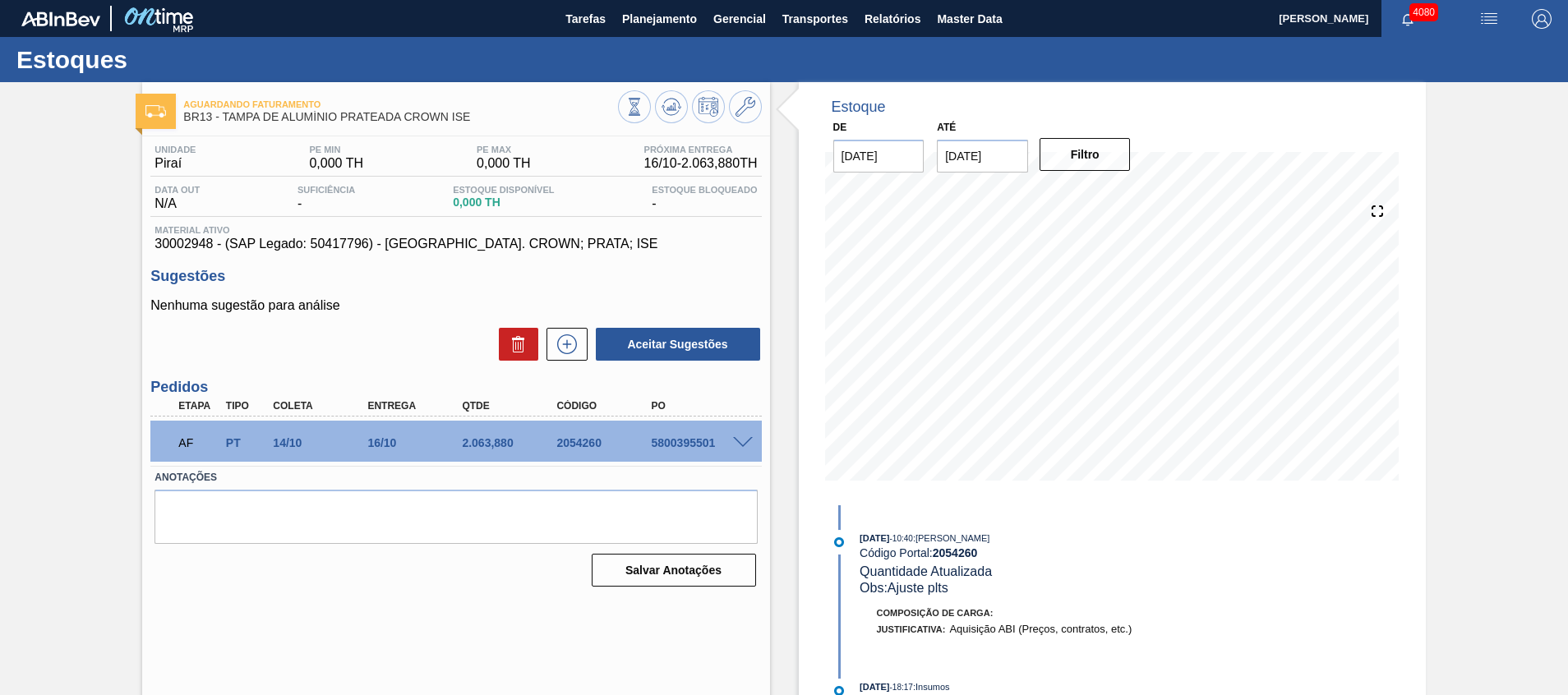
click at [746, 441] on span at bounding box center [742, 443] width 20 height 12
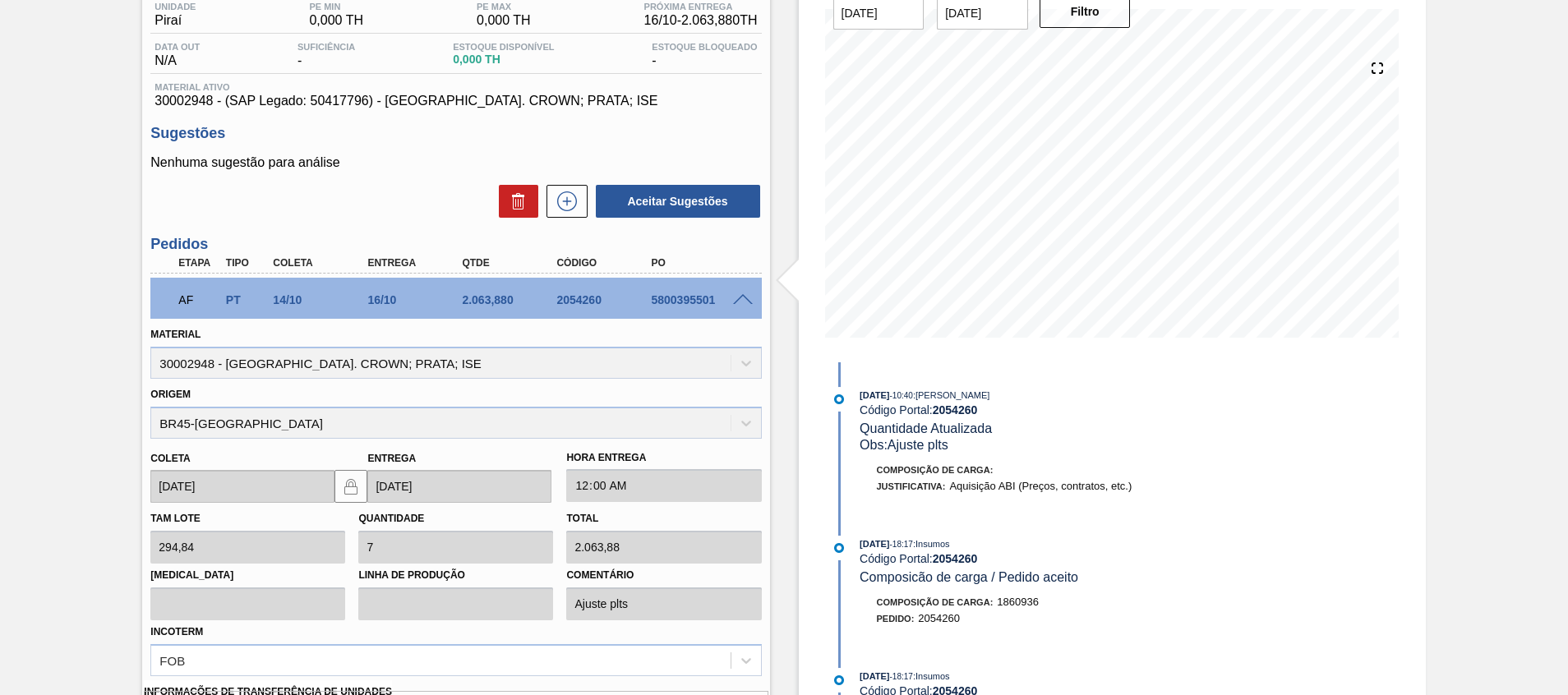
scroll to position [246, 0]
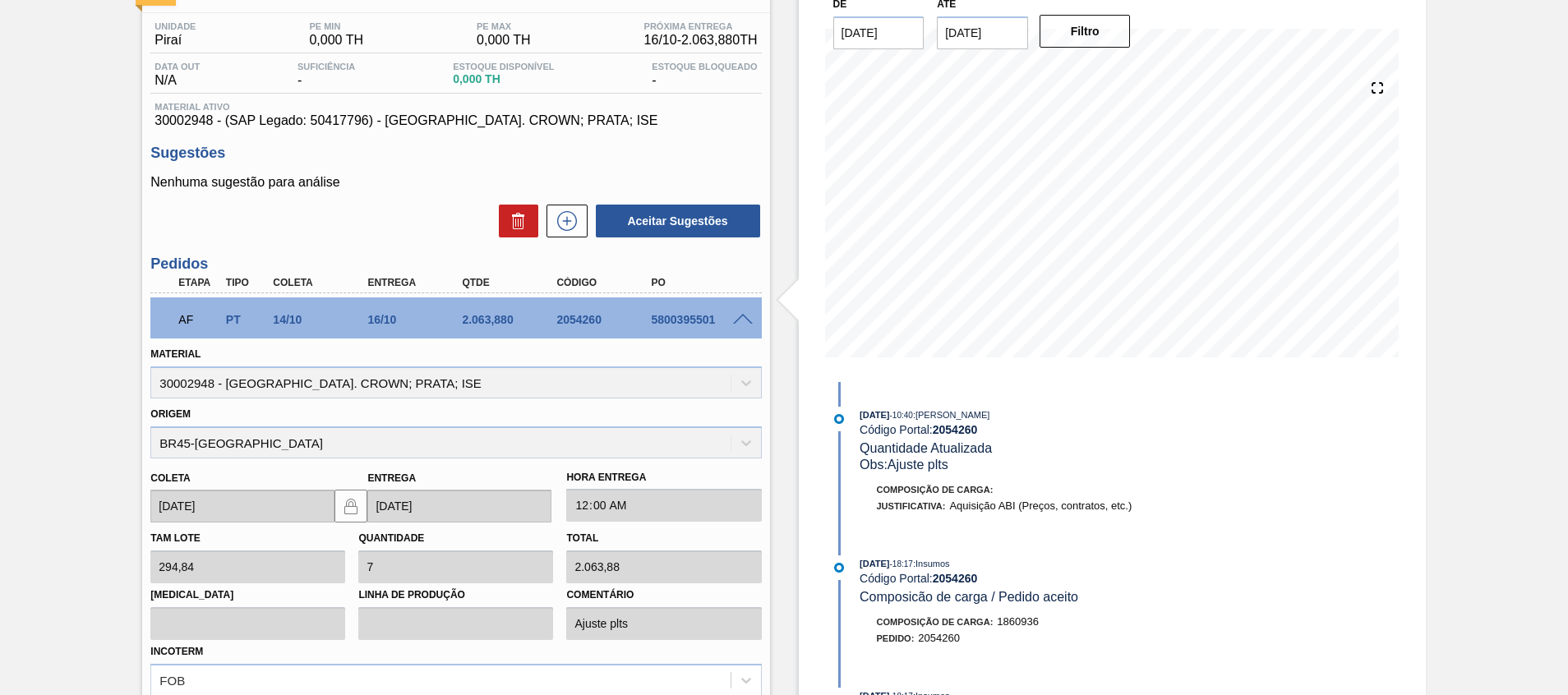
click at [744, 317] on span at bounding box center [742, 320] width 20 height 12
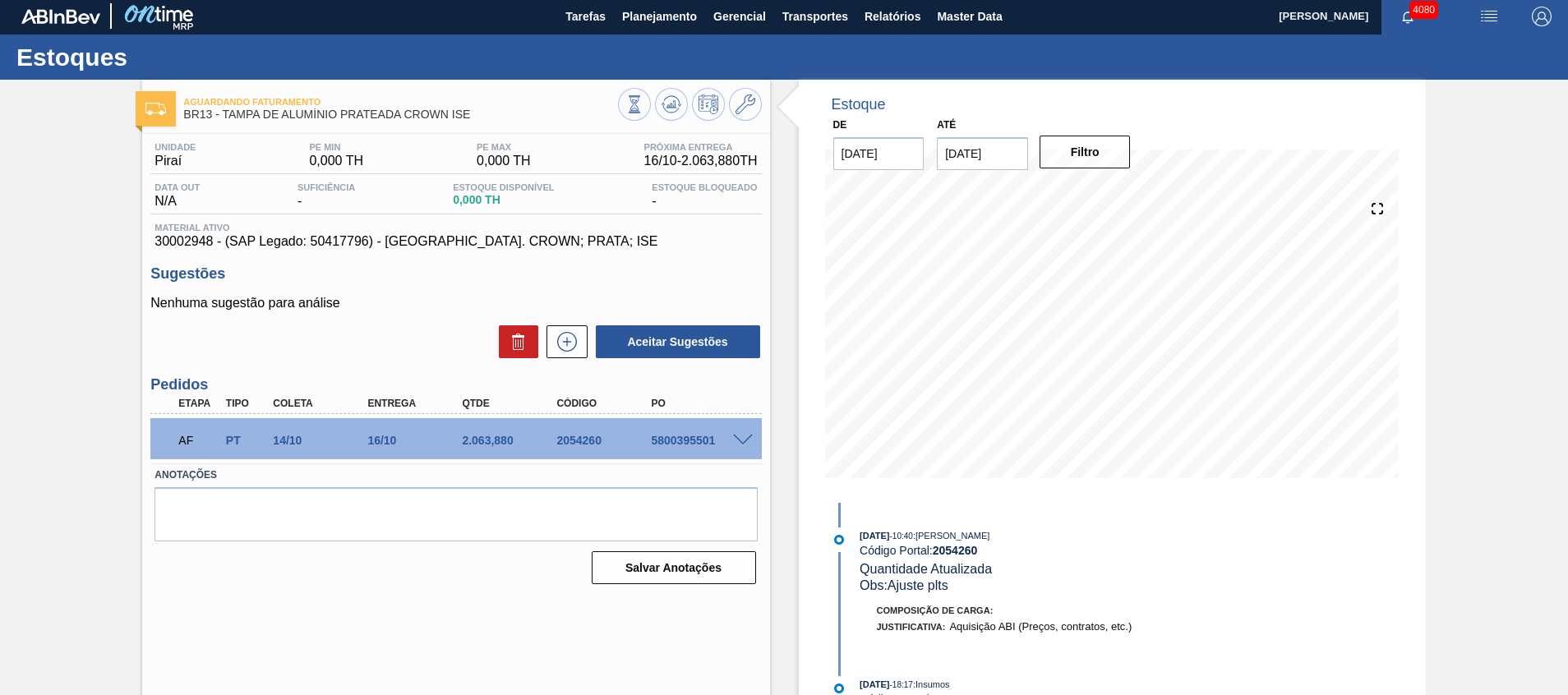
scroll to position [0, 0]
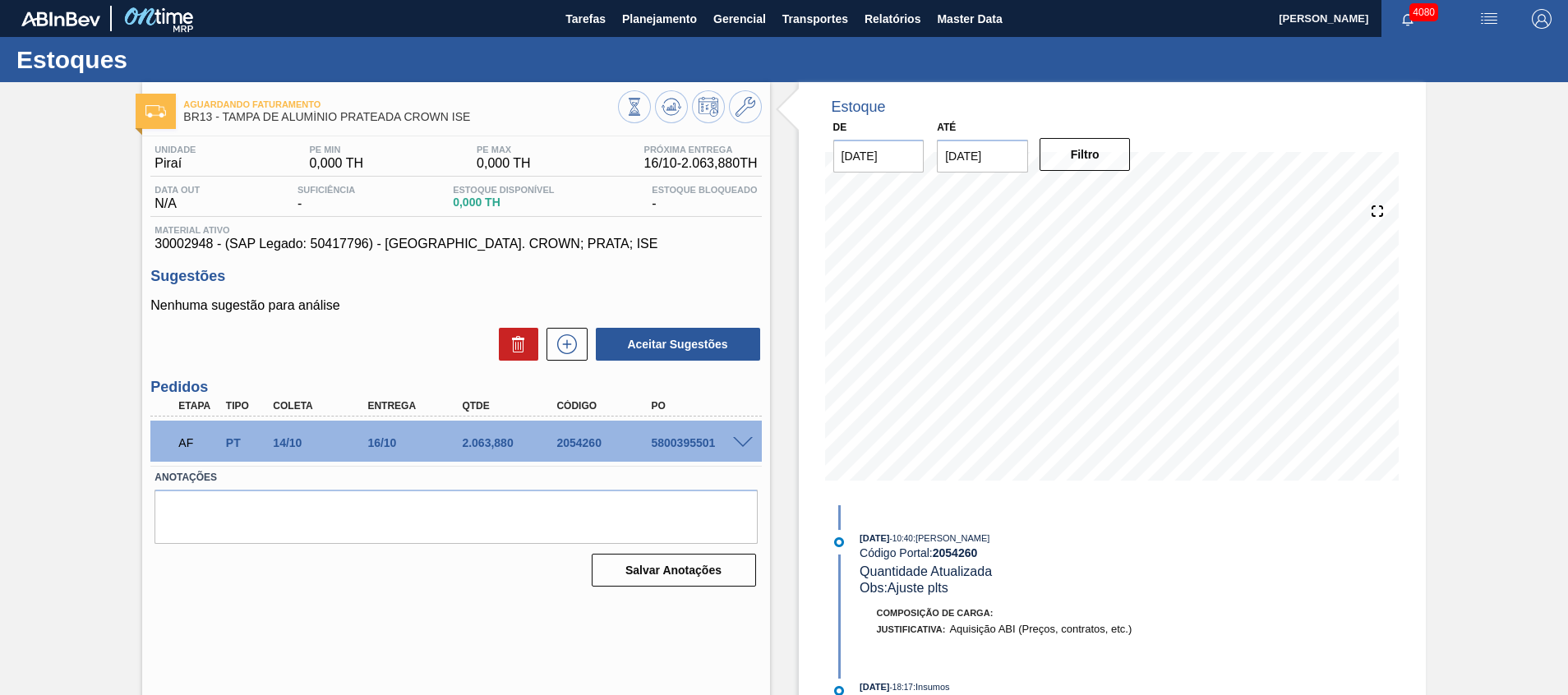
click at [493, 445] on div "2.063,880" at bounding box center [511, 443] width 106 height 13
copy div "2.063,880"
